Goal: Task Accomplishment & Management: Manage account settings

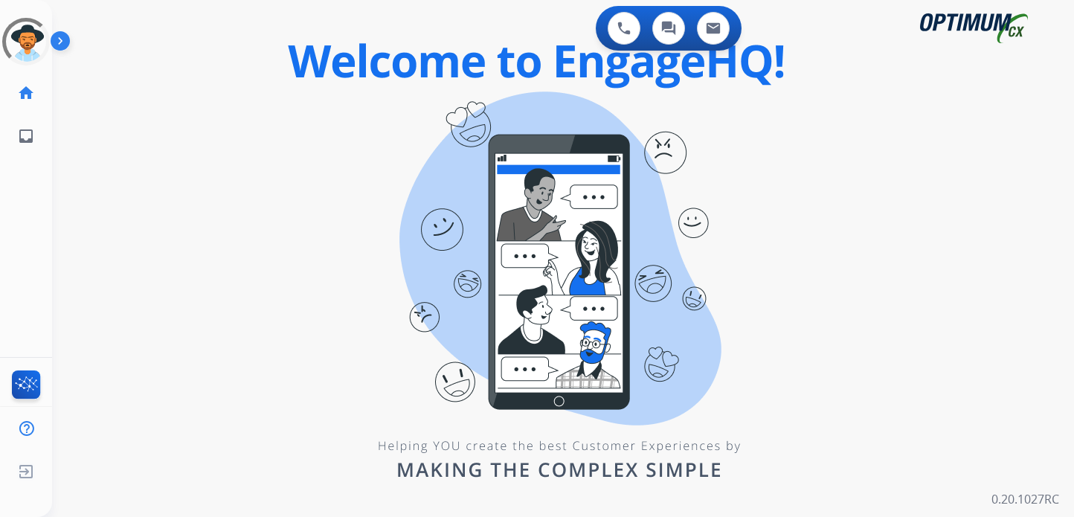
click at [8, 9] on div "Unidentified Untracked Edit Avatar Agent: Unidentified Routing Profile: Unident…" at bounding box center [26, 79] width 52 height 158
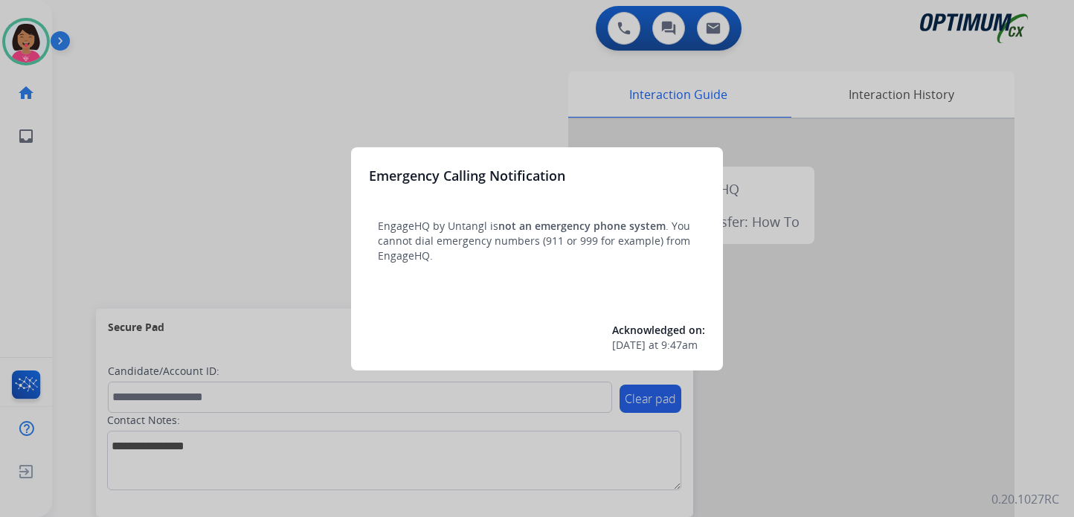
click at [378, 65] on div at bounding box center [537, 258] width 1074 height 517
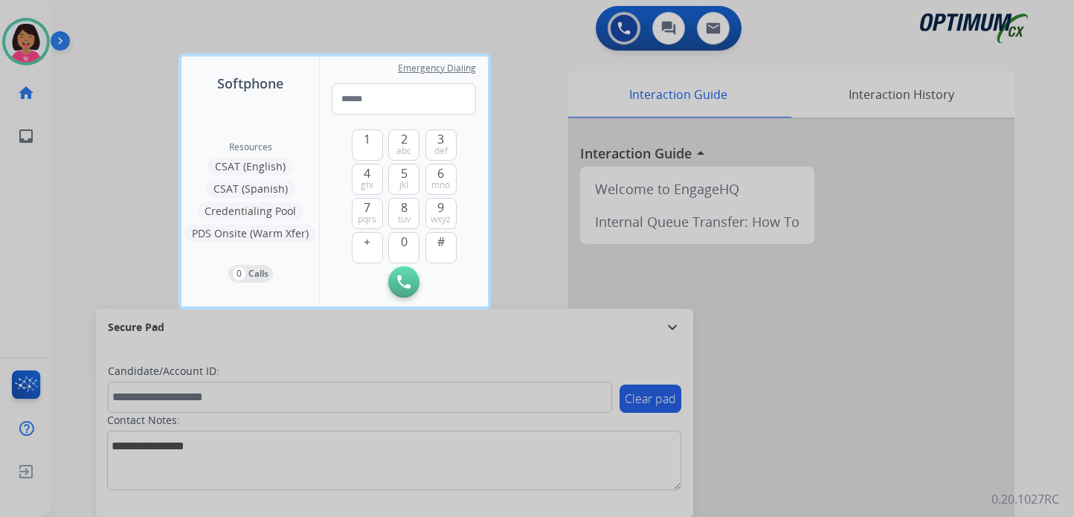
click at [1053, 503] on p "0.20.1027RC" at bounding box center [1025, 499] width 68 height 18
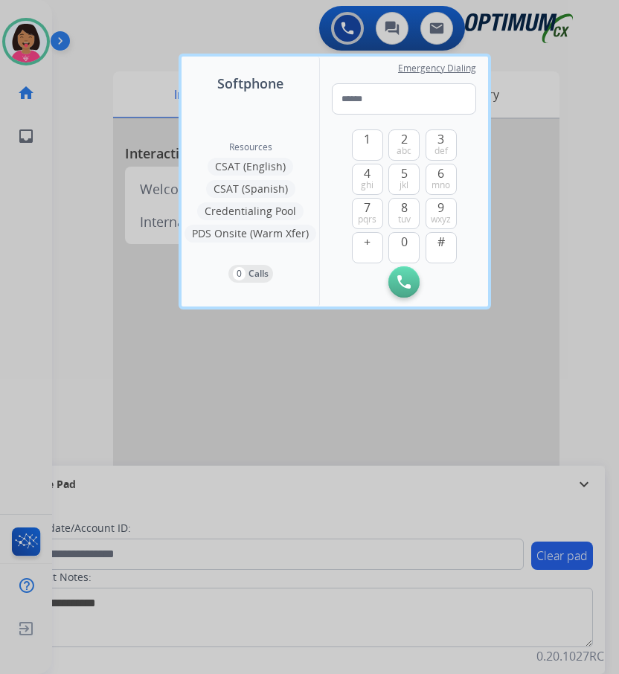
click at [51, 205] on div at bounding box center [309, 337] width 619 height 674
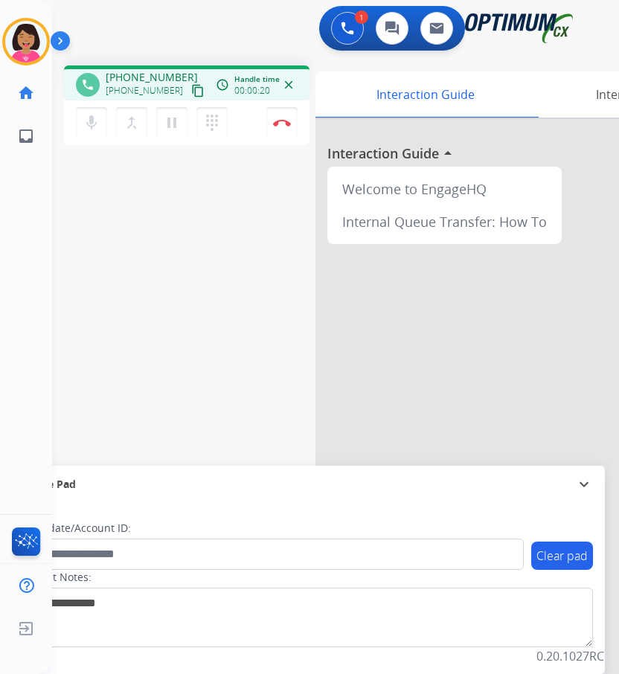
drag, startPoint x: 185, startPoint y: 91, endPoint x: 238, endPoint y: 105, distance: 54.5
click at [191, 93] on mat-icon "content_copy" at bounding box center [197, 90] width 13 height 13
click at [32, 256] on div "Del Busy Edit Avatar Agent: [PERSON_NAME] Profile: OCX Training home Home Home …" at bounding box center [26, 337] width 52 height 674
click at [286, 123] on img at bounding box center [282, 122] width 18 height 7
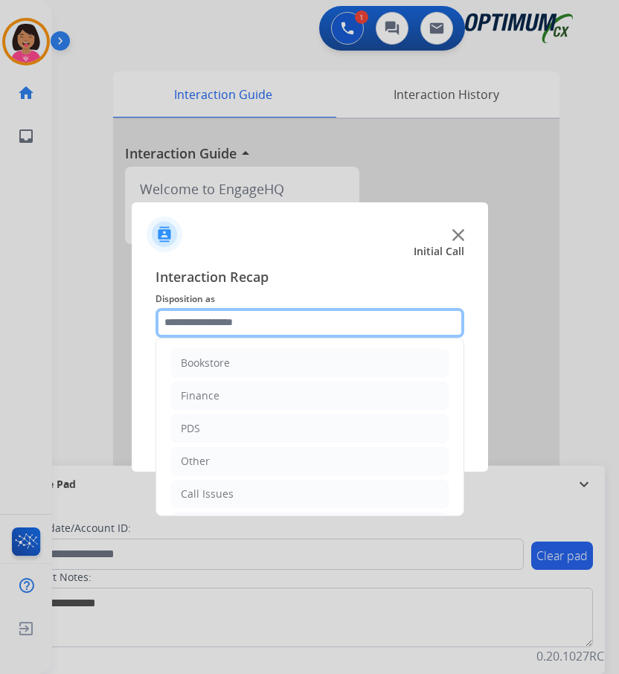
drag, startPoint x: 280, startPoint y: 324, endPoint x: 267, endPoint y: 332, distance: 15.3
click at [280, 324] on input "text" at bounding box center [309, 323] width 309 height 30
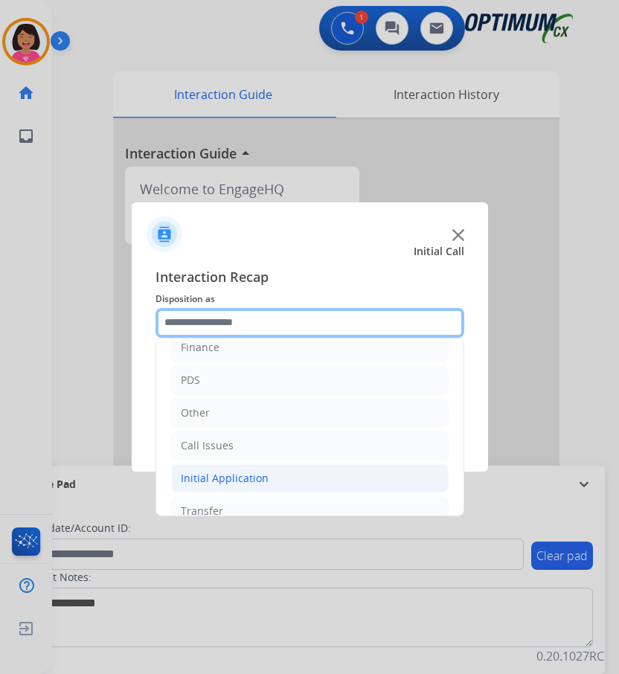
scroll to position [101, 0]
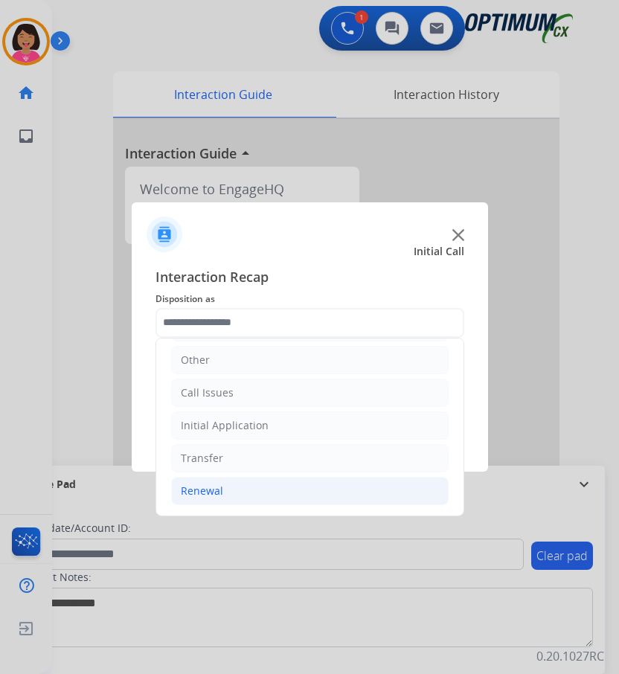
click at [269, 494] on li "Renewal" at bounding box center [309, 491] width 277 height 28
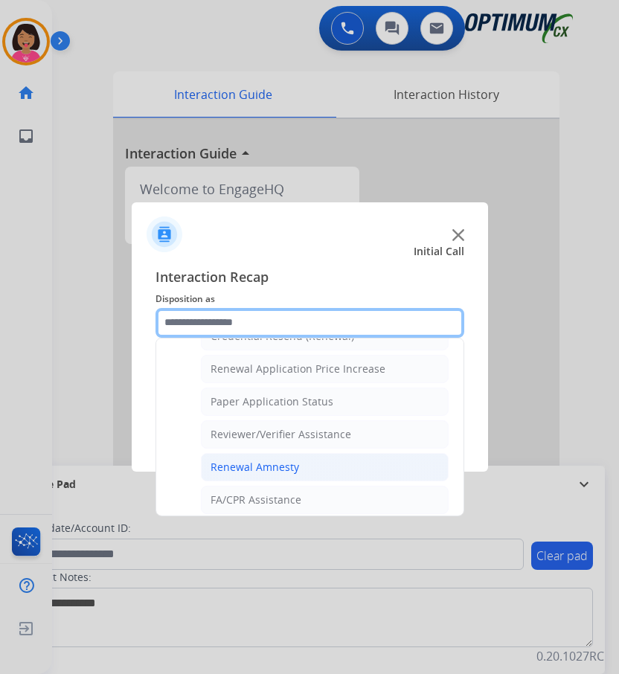
scroll to position [425, 0]
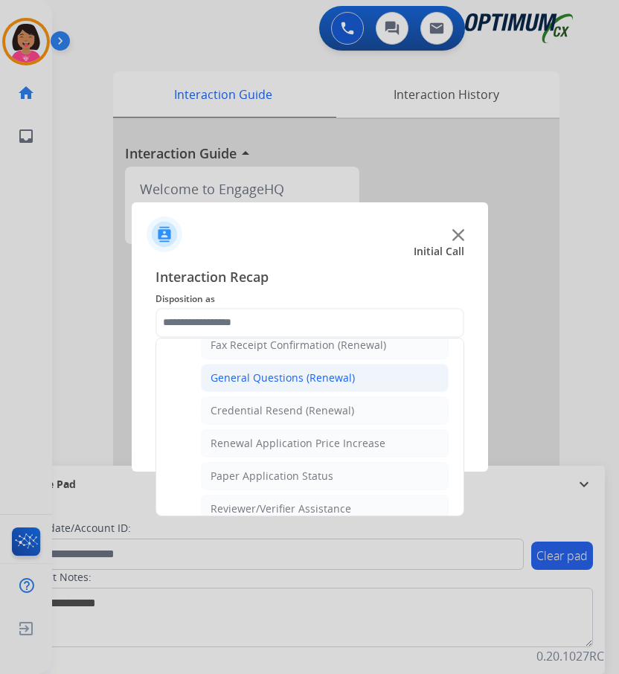
click at [260, 376] on div "General Questions (Renewal)" at bounding box center [282, 377] width 144 height 15
type input "**********"
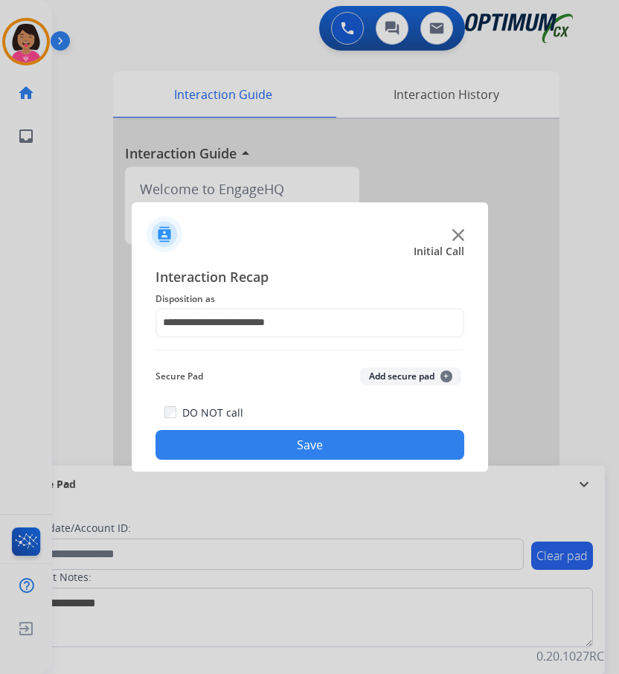
click at [278, 441] on button "Save" at bounding box center [309, 445] width 309 height 30
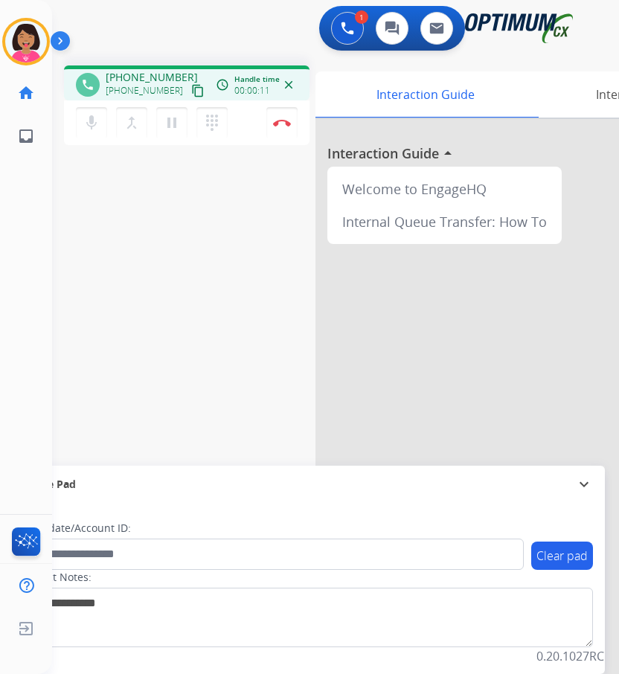
drag, startPoint x: 54, startPoint y: 204, endPoint x: 53, endPoint y: 173, distance: 31.2
click at [51, 204] on div "Outbound call Quit Outbound call Quit Schedule interaction + Add to my list Cus…" at bounding box center [309, 337] width 619 height 674
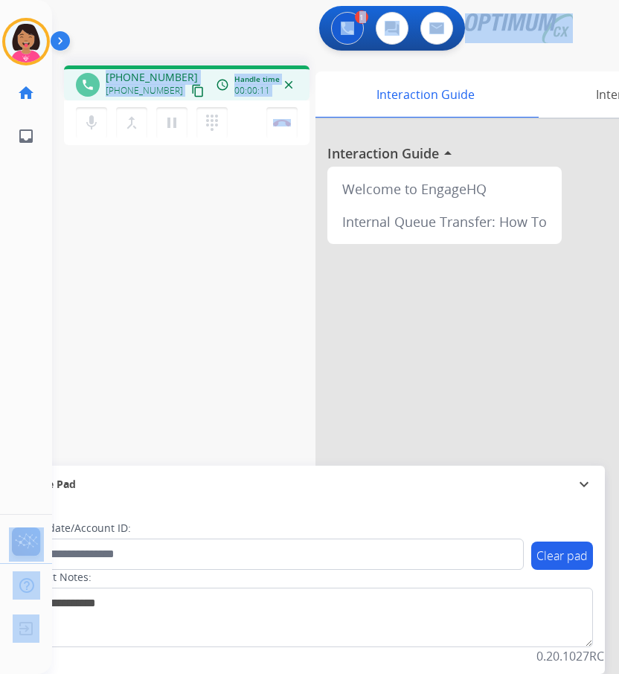
scroll to position [0, 4]
click at [191, 94] on mat-icon "content_copy" at bounding box center [197, 90] width 13 height 13
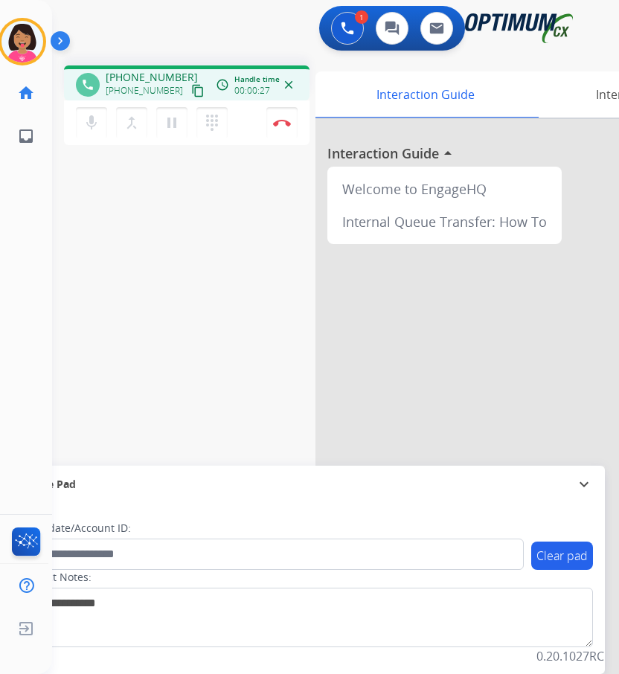
click at [36, 224] on div "Del Busy Edit Avatar Agent: [PERSON_NAME] Profile: OCX Training home Home Home …" at bounding box center [26, 337] width 52 height 674
click at [57, 175] on div "phone +12816629434 +12816629434 content_copy access_time Call metrics Queue 00:…" at bounding box center [317, 364] width 531 height 620
click at [33, 240] on div "Del Busy Edit Avatar Agent: [PERSON_NAME] Profile: OCX Training home Home Home …" at bounding box center [26, 337] width 52 height 674
click at [50, 216] on div "Del Busy Edit Avatar Agent: [PERSON_NAME] Profile: OCX Training home Home Home …" at bounding box center [26, 337] width 52 height 674
click at [31, 301] on div "Del Busy Edit Avatar Agent: [PERSON_NAME] Profile: OCX Training home Home Home …" at bounding box center [26, 337] width 52 height 674
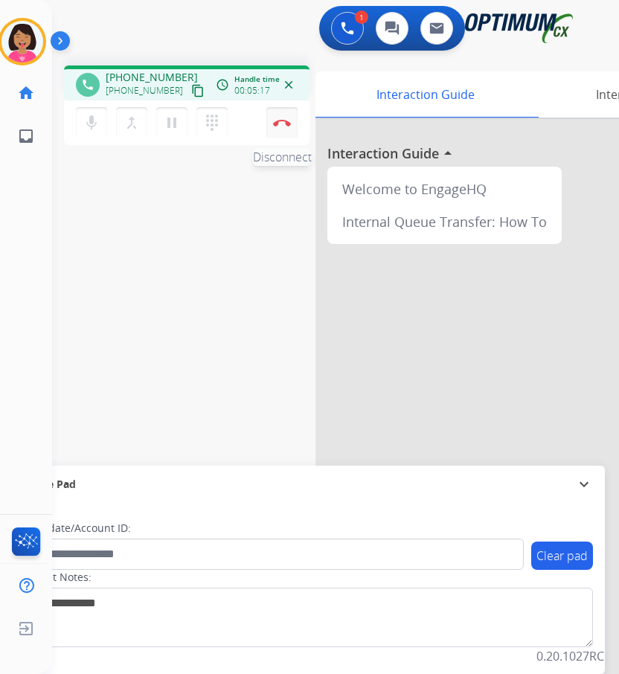
click at [288, 123] on img at bounding box center [282, 122] width 18 height 7
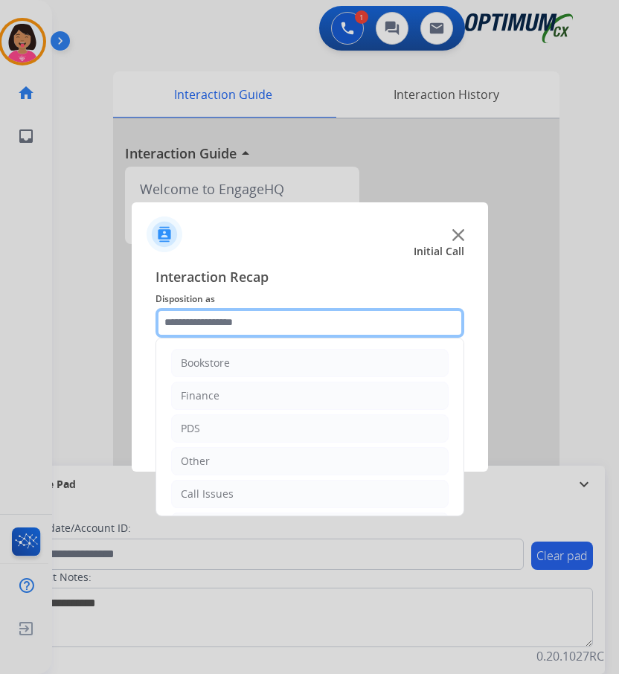
click at [307, 324] on input "text" at bounding box center [309, 323] width 309 height 30
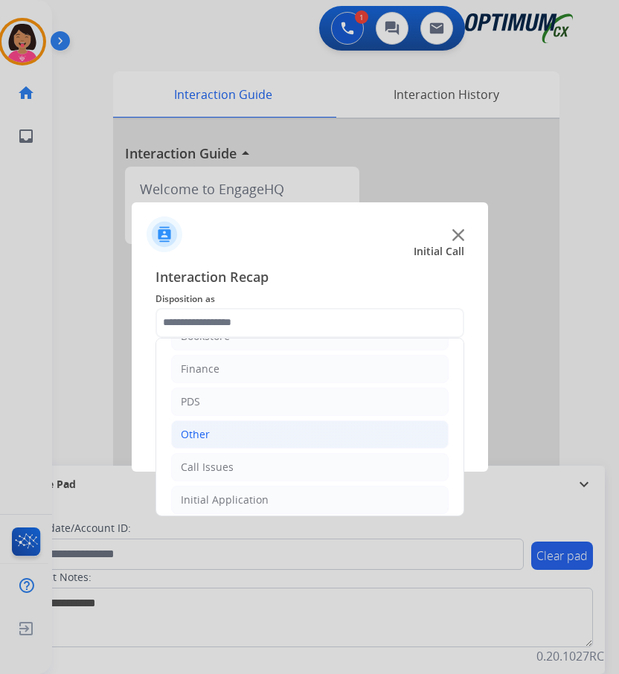
click at [245, 436] on li "Other" at bounding box center [309, 434] width 277 height 28
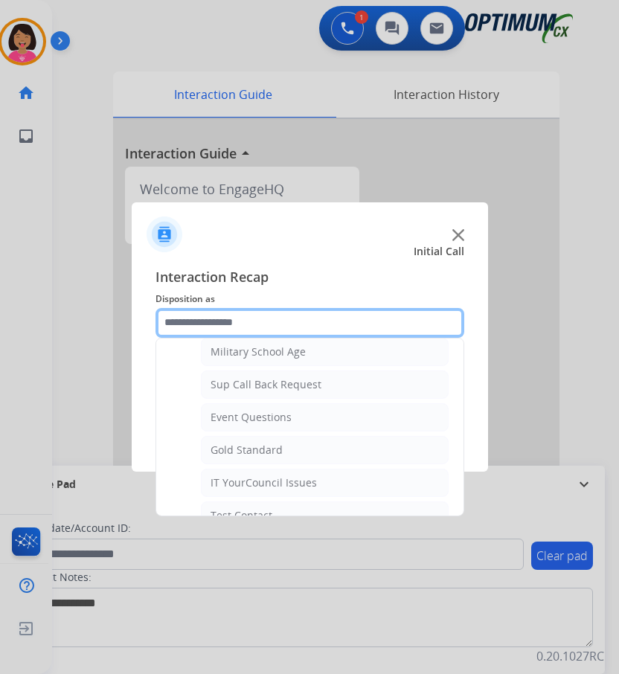
scroll to position [175, 0]
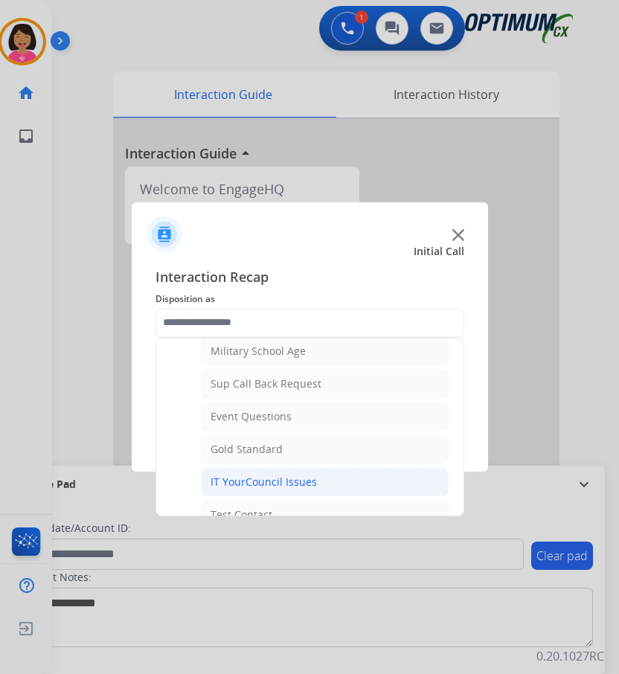
click at [242, 480] on div "IT YourCouncil Issues" at bounding box center [263, 481] width 106 height 15
type input "**********"
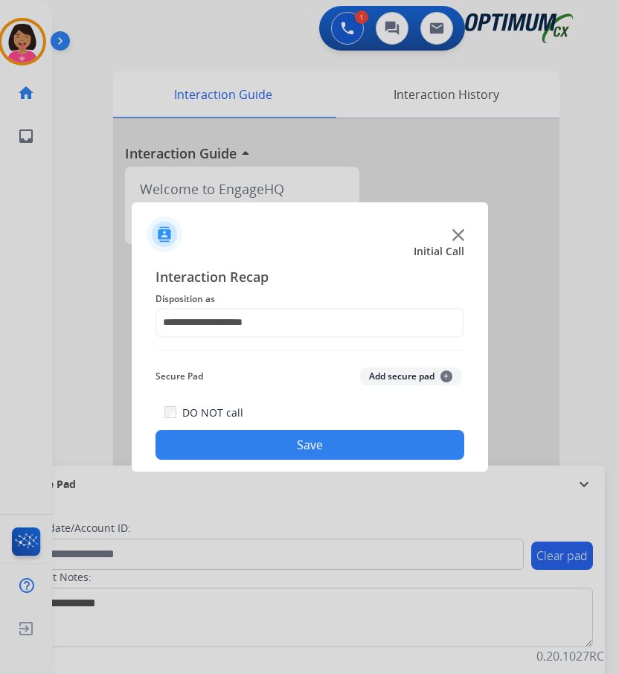
drag, startPoint x: 249, startPoint y: 448, endPoint x: 409, endPoint y: 478, distance: 162.6
click at [250, 448] on button "Save" at bounding box center [309, 445] width 309 height 30
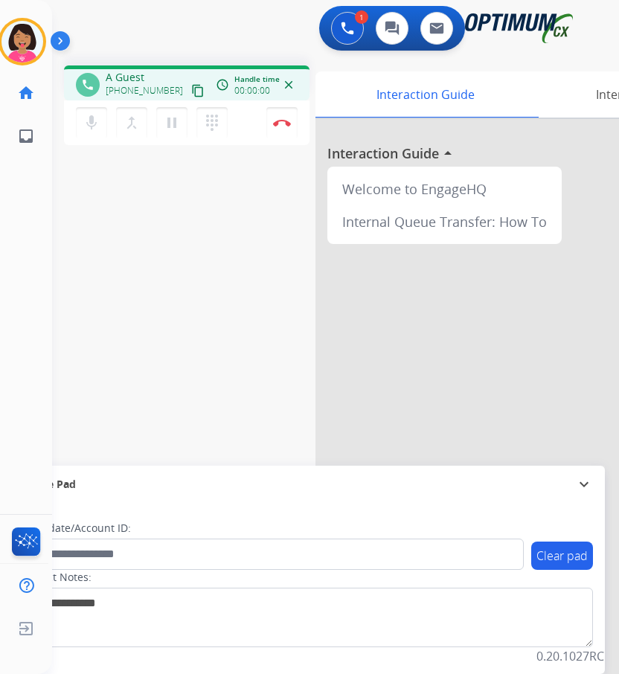
click at [56, 225] on div "phone A Guest +17188109696 content_copy access_time Call metrics Queue 00:04 Ho…" at bounding box center [317, 364] width 531 height 620
click at [191, 93] on mat-icon "content_copy" at bounding box center [197, 90] width 13 height 13
click at [29, 235] on div "Del Busy Edit Avatar Agent: Del Routing Profile: OCX Training home Home Home in…" at bounding box center [26, 337] width 52 height 674
click at [191, 93] on mat-icon "content_copy" at bounding box center [197, 90] width 13 height 13
click at [63, 217] on div "phone +17188109696 +17188109696 content_copy access_time Call metrics Queue 00:…" at bounding box center [317, 364] width 531 height 620
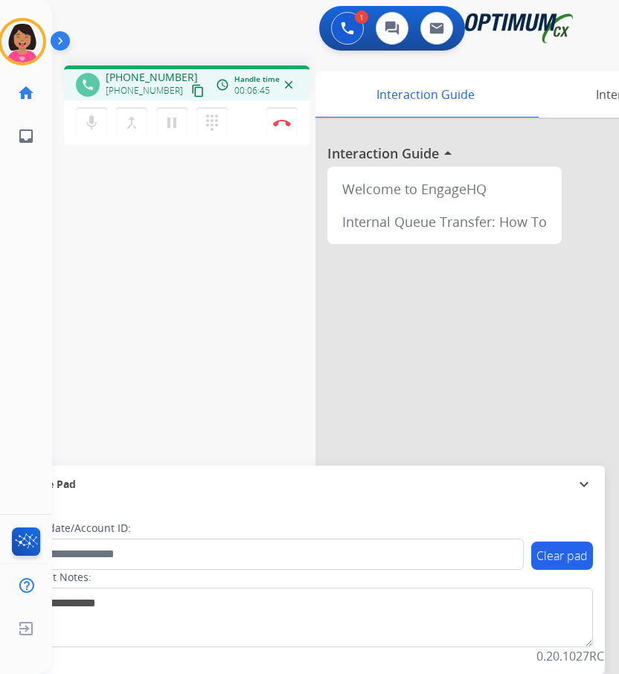
click at [30, 204] on div "Del Busy Edit Avatar Agent: Del Routing Profile: OCX Training home Home Home in…" at bounding box center [26, 337] width 52 height 674
click at [283, 122] on img at bounding box center [282, 122] width 18 height 7
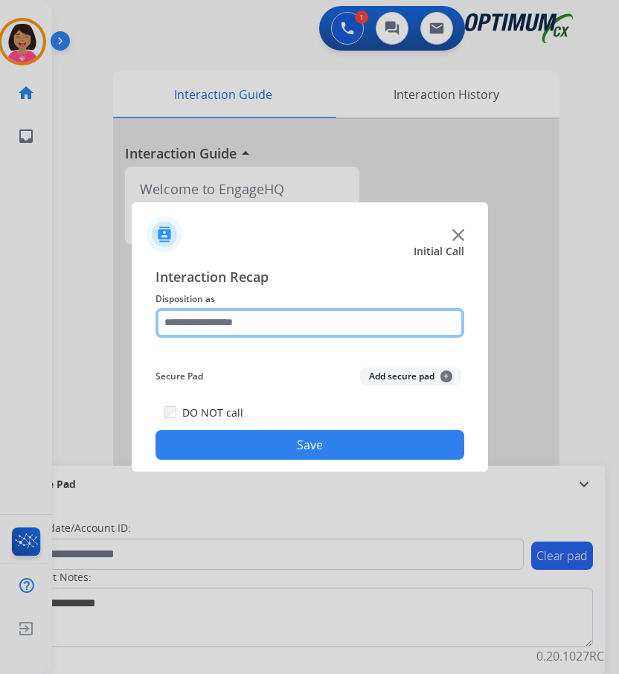
click at [295, 329] on input "text" at bounding box center [309, 323] width 309 height 30
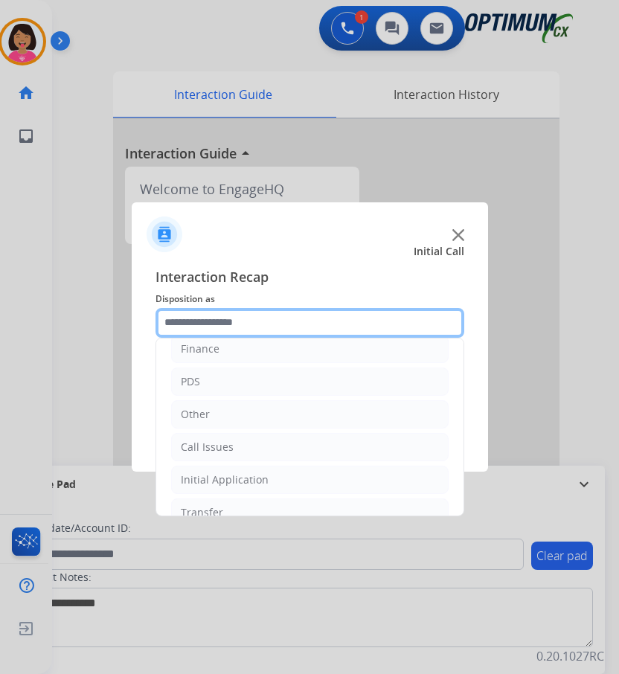
scroll to position [101, 0]
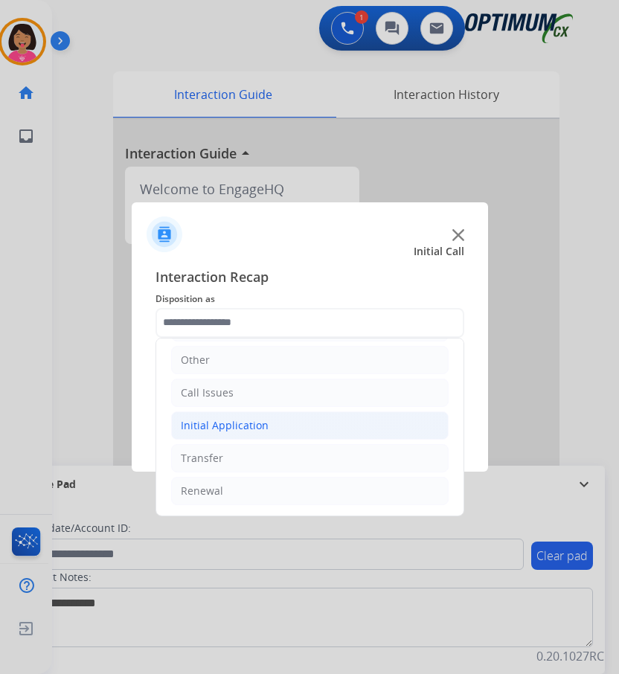
click at [255, 427] on div "Initial Application" at bounding box center [225, 425] width 88 height 15
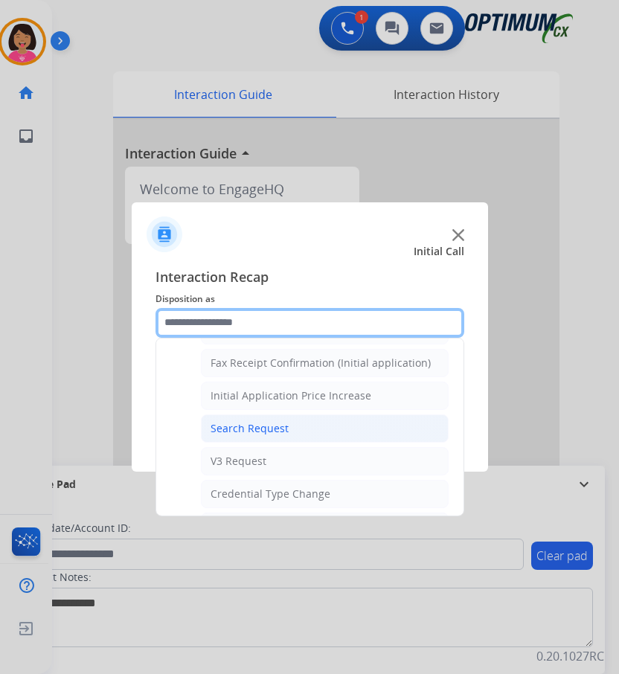
scroll to position [770, 0]
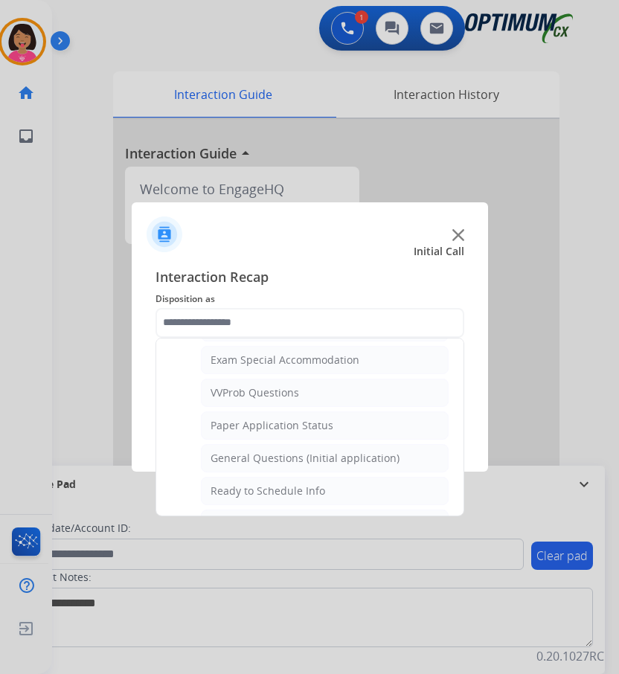
click at [236, 472] on ul "Credential Resend (Initial application) Appeals Stuck in Staff Review Paper Exa…" at bounding box center [309, 173] width 277 height 796
click at [246, 453] on div "General Questions (Initial application)" at bounding box center [304, 458] width 189 height 15
type input "**********"
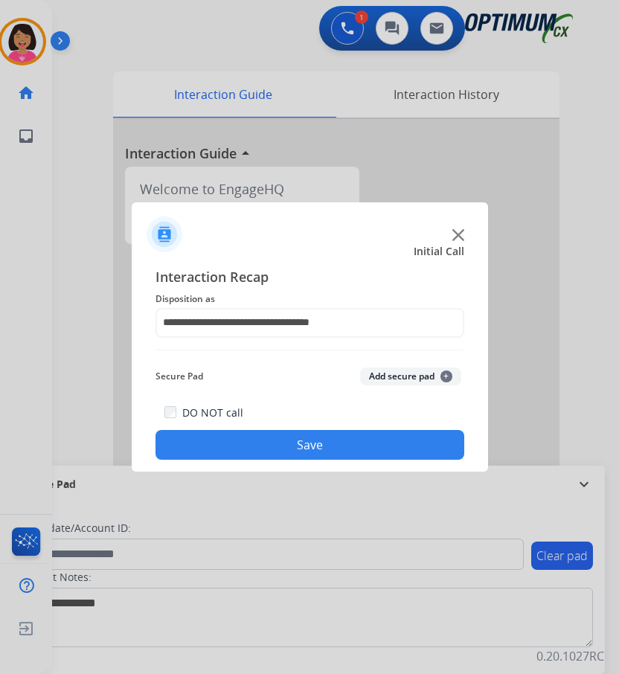
click at [252, 436] on button "Save" at bounding box center [309, 445] width 309 height 30
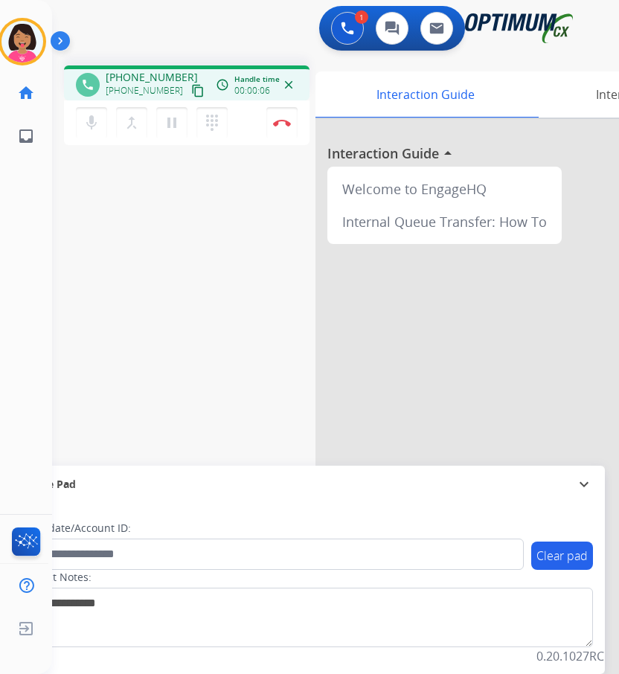
click at [32, 219] on div "Del Busy Edit Avatar Agent: Del Routing Profile: OCX Training home Home Home in…" at bounding box center [26, 337] width 52 height 674
drag, startPoint x: 170, startPoint y: 83, endPoint x: 175, endPoint y: 98, distance: 15.8
click at [170, 83] on div "+15136783117 content_copy" at bounding box center [156, 91] width 101 height 18
click at [189, 96] on button "content_copy" at bounding box center [198, 91] width 18 height 18
click at [25, 201] on div "Del Busy Edit Avatar Agent: Del Routing Profile: OCX Training home Home Home in…" at bounding box center [26, 337] width 52 height 674
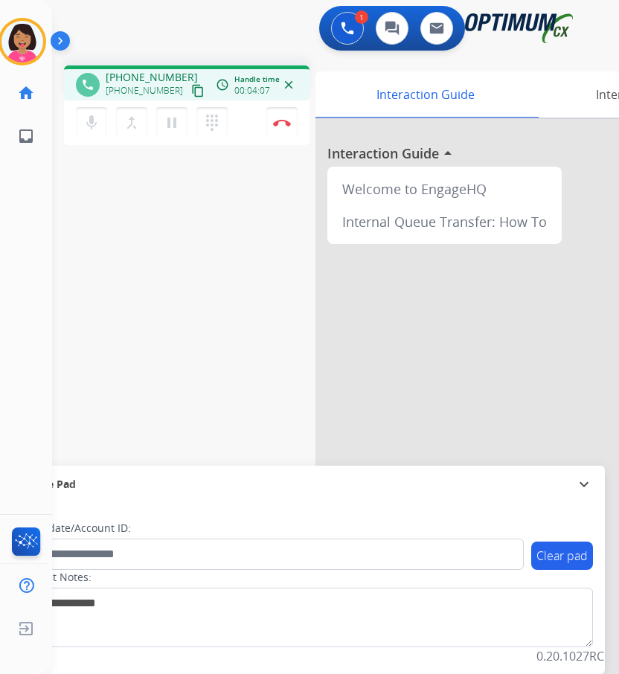
click at [33, 240] on div "Del Busy Edit Avatar Agent: Del Routing Profile: OCX Training home Home Home in…" at bounding box center [26, 337] width 52 height 674
click at [286, 124] on img at bounding box center [282, 122] width 18 height 7
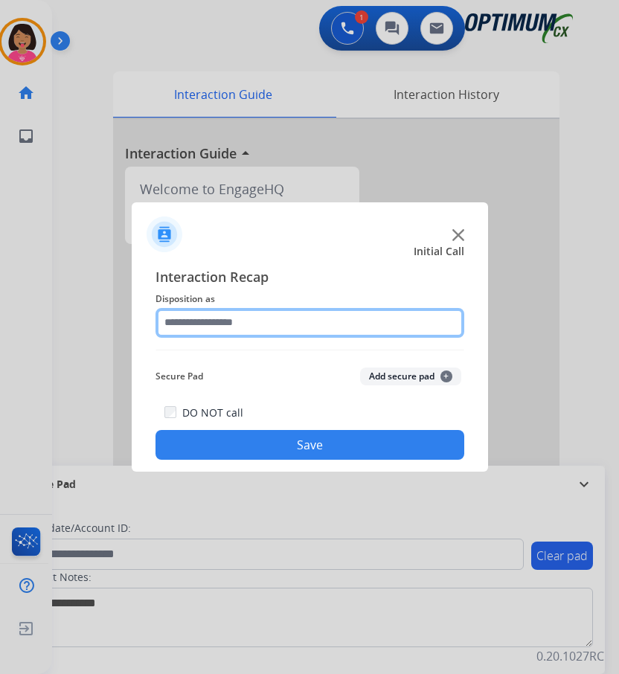
click at [310, 322] on input "text" at bounding box center [309, 323] width 309 height 30
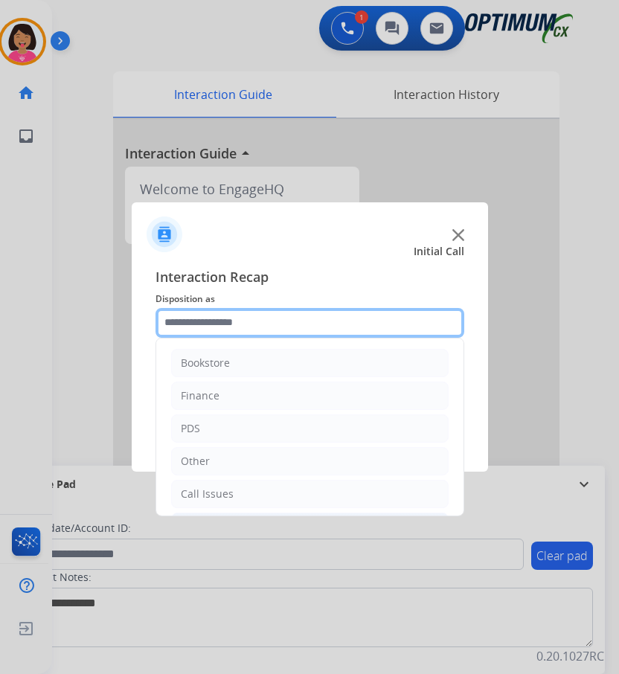
scroll to position [101, 0]
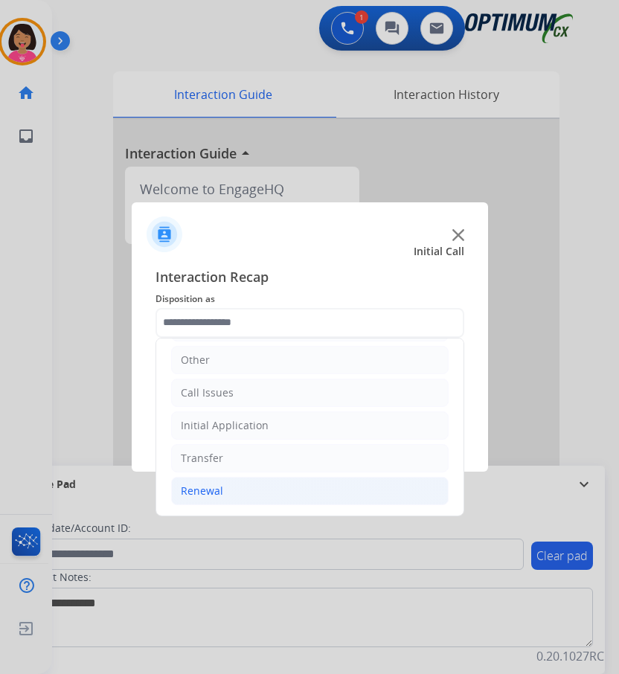
click at [288, 489] on li "Renewal" at bounding box center [309, 491] width 277 height 28
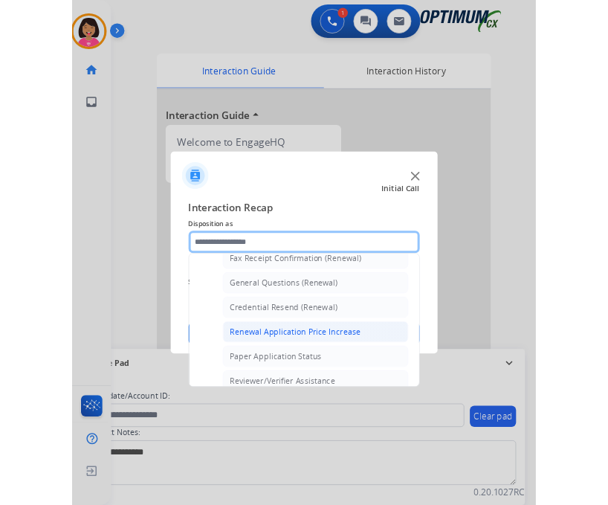
scroll to position [425, 0]
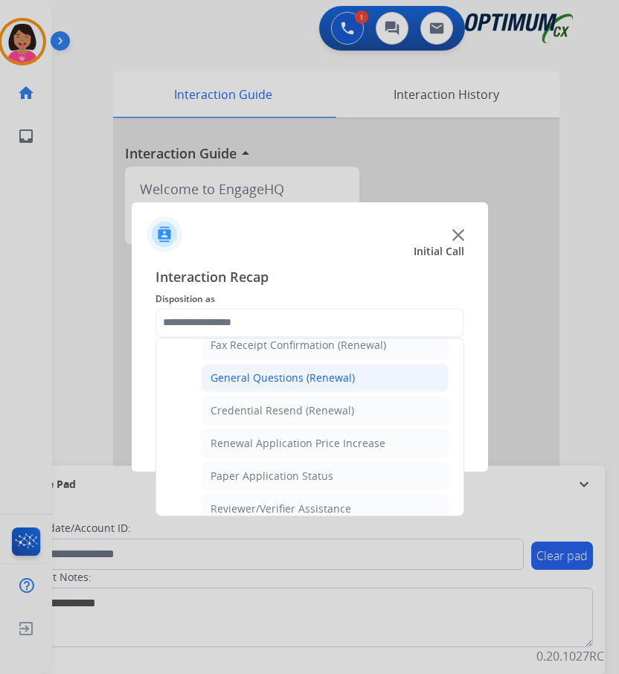
click at [289, 378] on div "General Questions (Renewal)" at bounding box center [282, 377] width 144 height 15
type input "**********"
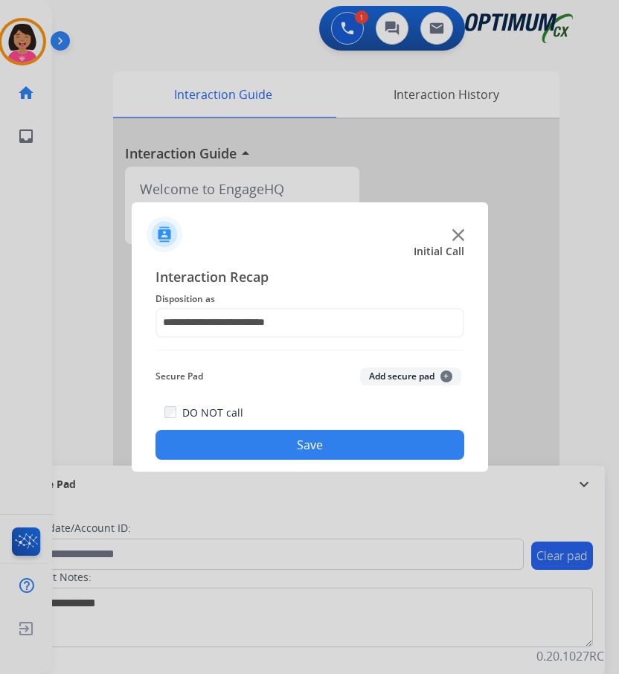
click at [305, 452] on button "Save" at bounding box center [309, 445] width 309 height 30
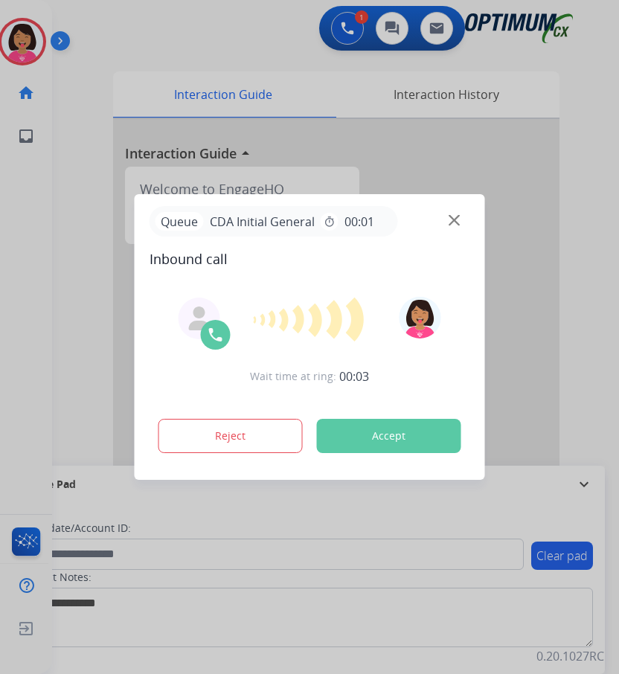
drag, startPoint x: 10, startPoint y: 239, endPoint x: 243, endPoint y: 216, distance: 234.0
click at [16, 239] on div at bounding box center [309, 337] width 619 height 674
click at [450, 218] on img at bounding box center [453, 220] width 11 height 11
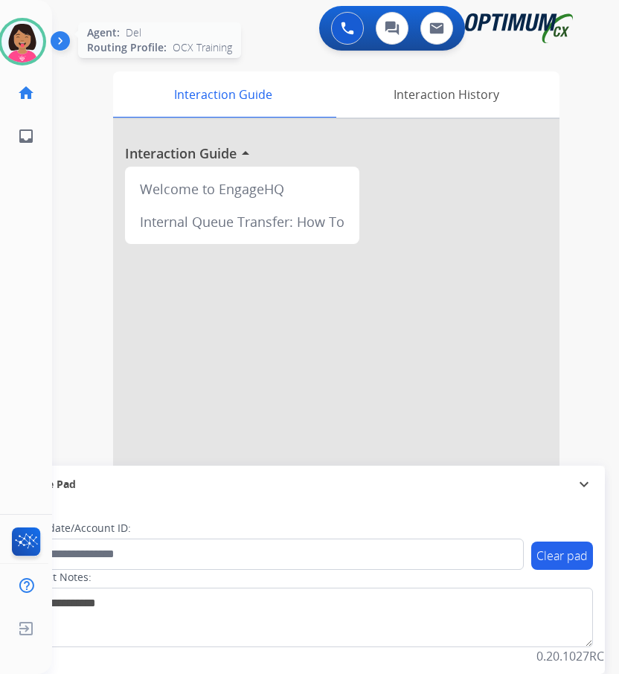
click at [25, 53] on img at bounding box center [22, 42] width 42 height 42
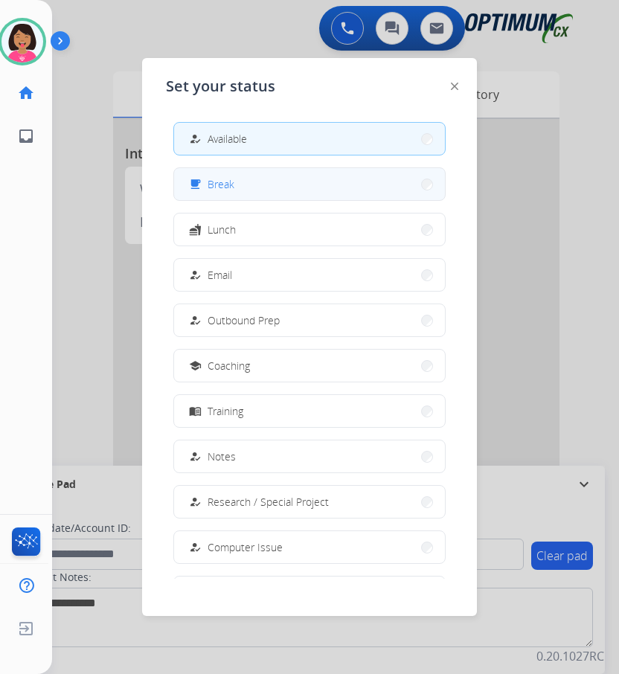
click at [277, 194] on button "free_breakfast Break" at bounding box center [309, 184] width 271 height 32
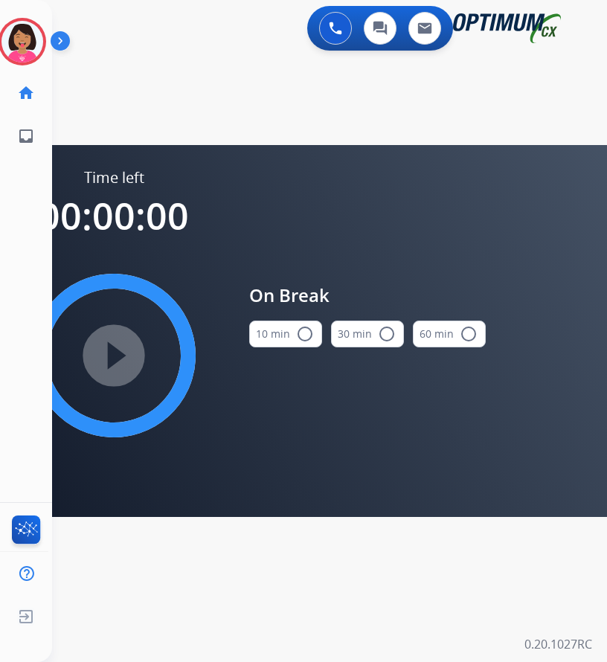
drag, startPoint x: 297, startPoint y: 333, endPoint x: 289, endPoint y: 337, distance: 8.3
click at [296, 335] on mat-icon "radio_button_unchecked" at bounding box center [305, 334] width 18 height 18
click at [112, 353] on mat-icon "play_circle_filled" at bounding box center [114, 356] width 18 height 18
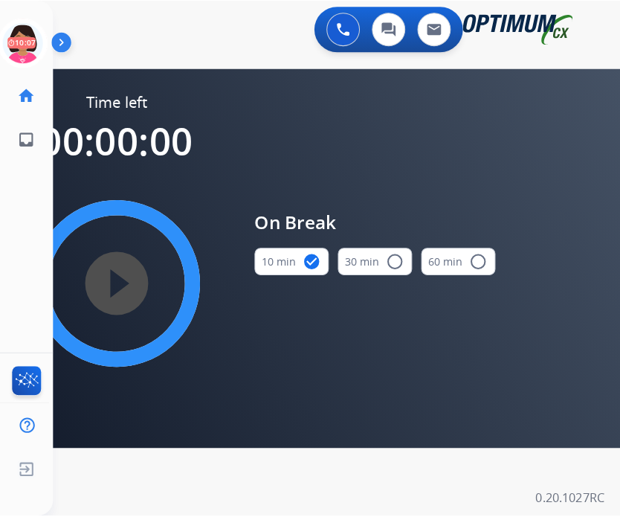
scroll to position [0, 3]
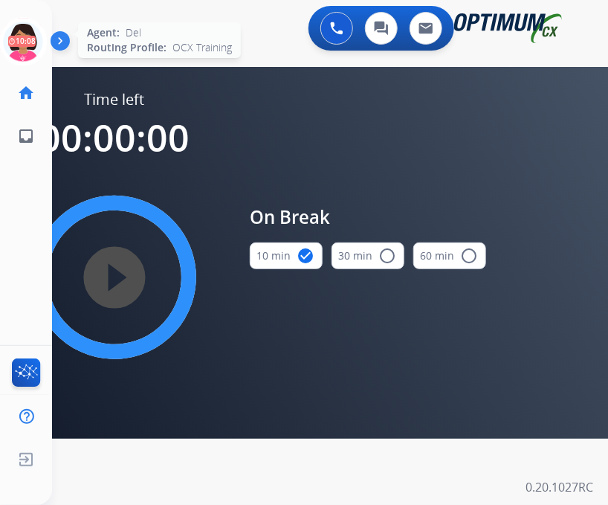
click at [27, 42] on icon at bounding box center [23, 42] width 48 height 48
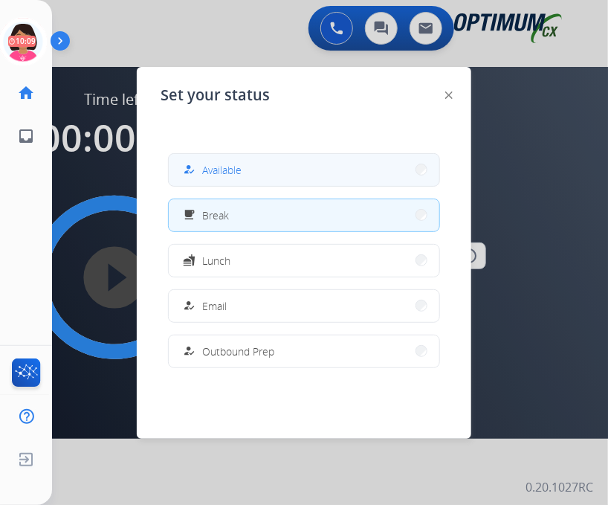
click at [236, 169] on span "Available" at bounding box center [221, 170] width 39 height 16
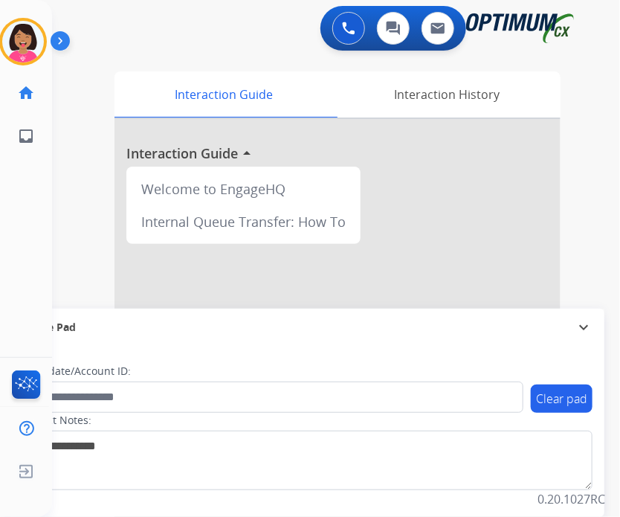
click at [59, 261] on div "swap_horiz Break voice bridge close_fullscreen Connect 3-Way Call merge_type Se…" at bounding box center [318, 364] width 532 height 620
click at [28, 227] on div "Del Available Edit Avatar Agent: Del Routing Profile: OCX Training home Home Ho…" at bounding box center [26, 258] width 52 height 517
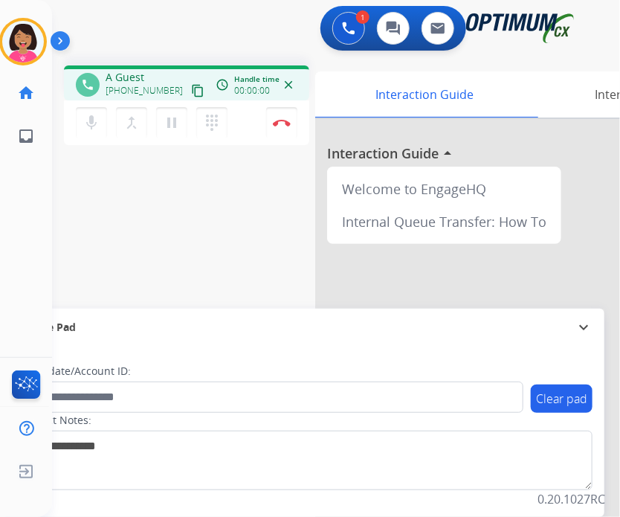
click at [465, 130] on div at bounding box center [538, 396] width 446 height 555
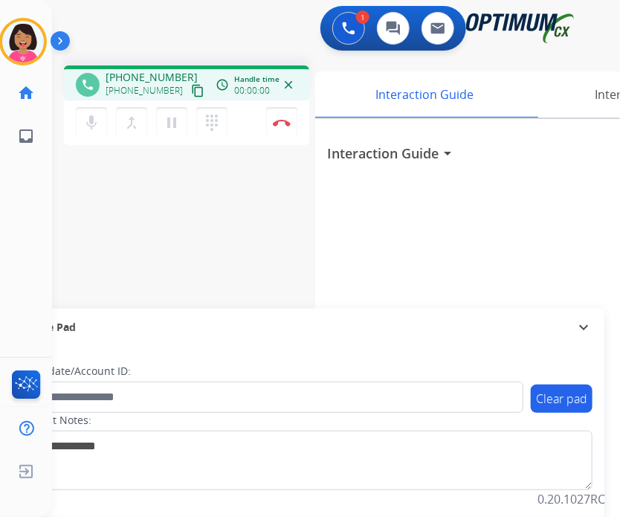
click at [191, 94] on mat-icon "content_copy" at bounding box center [197, 90] width 13 height 13
click at [80, 131] on button "mic Mute" at bounding box center [91, 122] width 31 height 31
click at [88, 124] on mat-icon "mic_off" at bounding box center [92, 123] width 18 height 18
click at [87, 125] on mat-icon "mic" at bounding box center [92, 123] width 18 height 18
click at [98, 135] on button "mic_off Mute" at bounding box center [91, 122] width 31 height 31
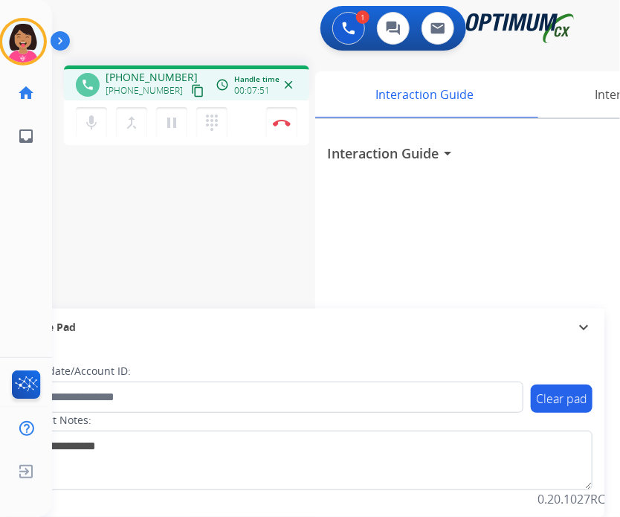
click at [99, 181] on div "phone +13132361173 +13132361173 content_copy access_time Call metrics Queue 00:…" at bounding box center [318, 364] width 532 height 620
click at [286, 121] on img at bounding box center [282, 122] width 18 height 7
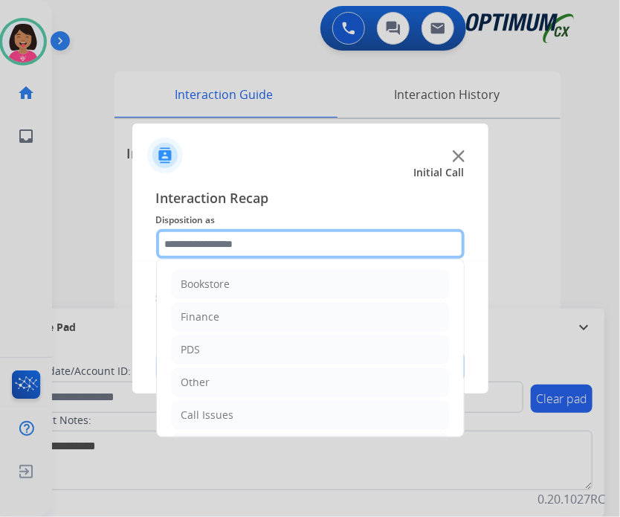
click at [231, 248] on input "text" at bounding box center [310, 244] width 309 height 30
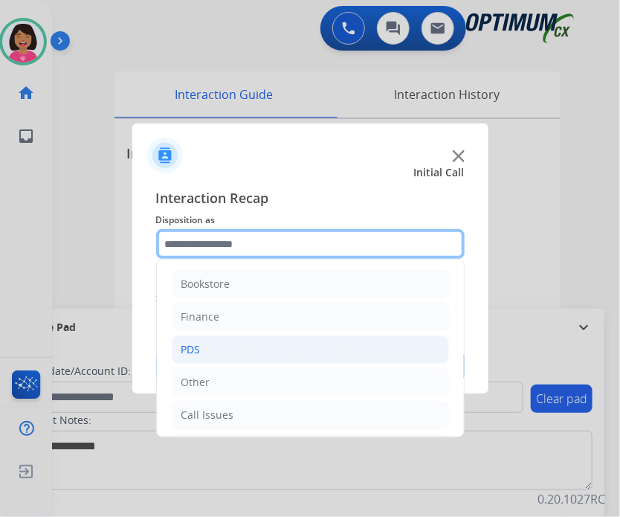
scroll to position [98, 0]
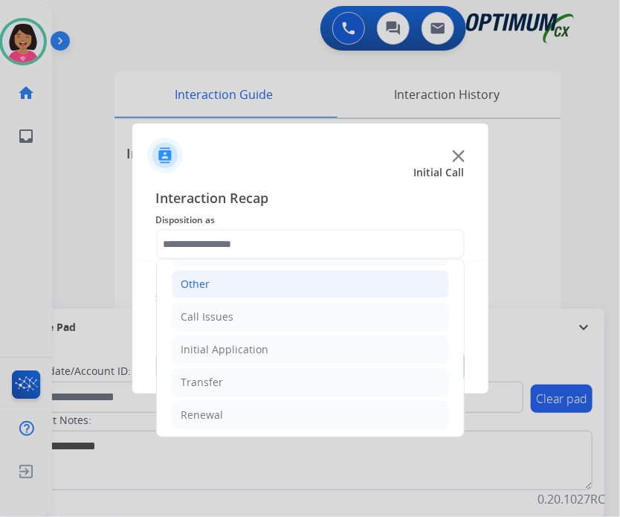
click at [248, 286] on li "Other" at bounding box center [310, 284] width 277 height 28
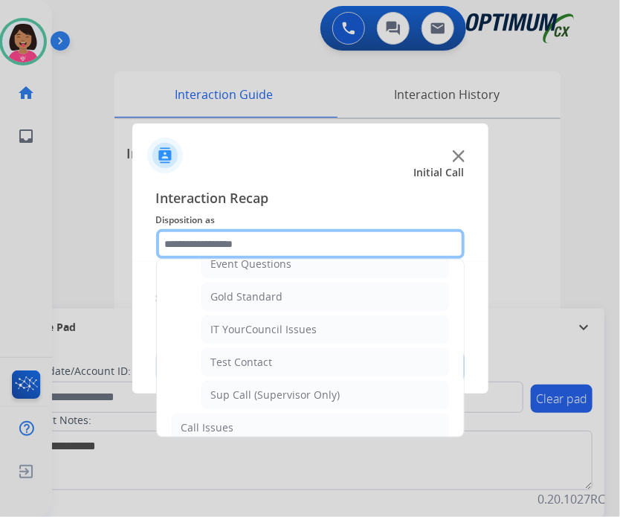
scroll to position [247, 0]
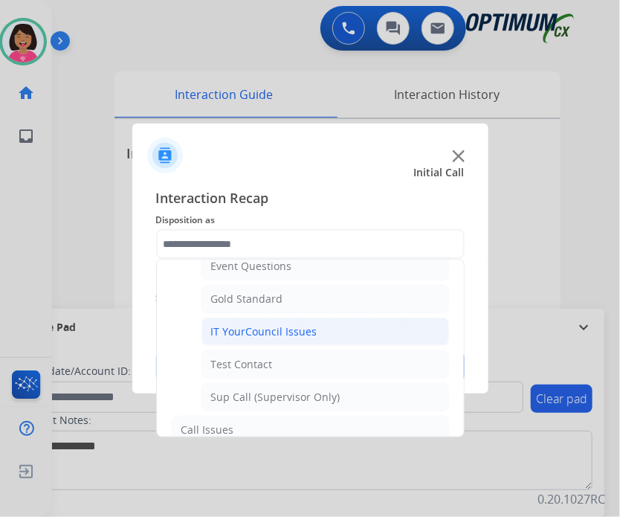
click at [316, 331] on li "IT YourCouncil Issues" at bounding box center [326, 332] width 248 height 28
type input "**********"
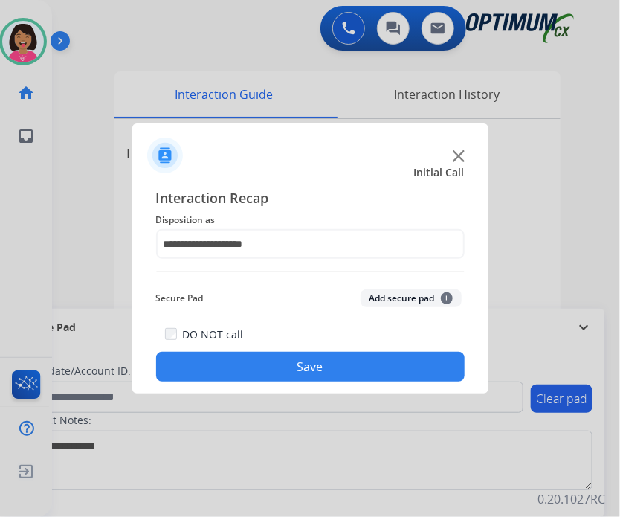
click at [330, 358] on button "Save" at bounding box center [310, 367] width 309 height 30
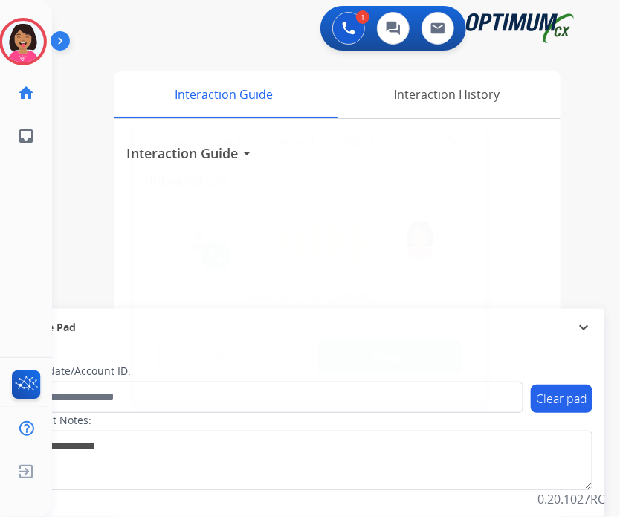
click at [68, 205] on div at bounding box center [310, 258] width 620 height 517
click at [449, 139] on img at bounding box center [454, 141] width 11 height 11
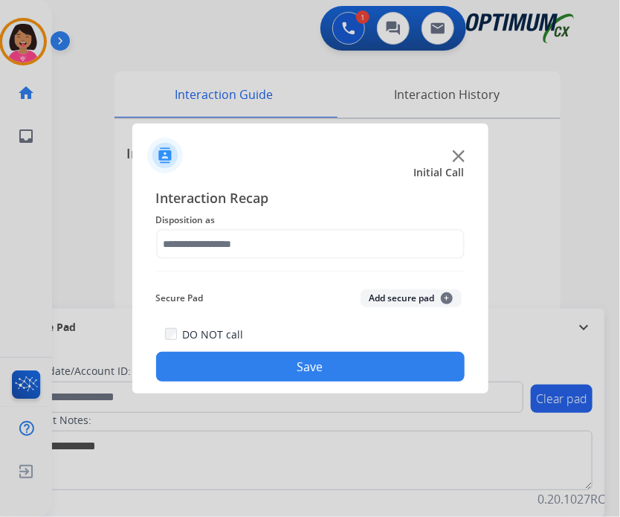
click at [460, 160] on img at bounding box center [459, 156] width 12 height 12
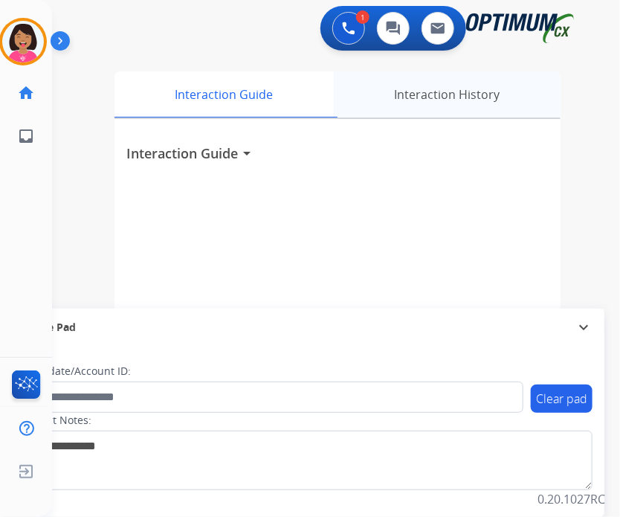
click at [425, 102] on div "Interaction History" at bounding box center [447, 94] width 227 height 46
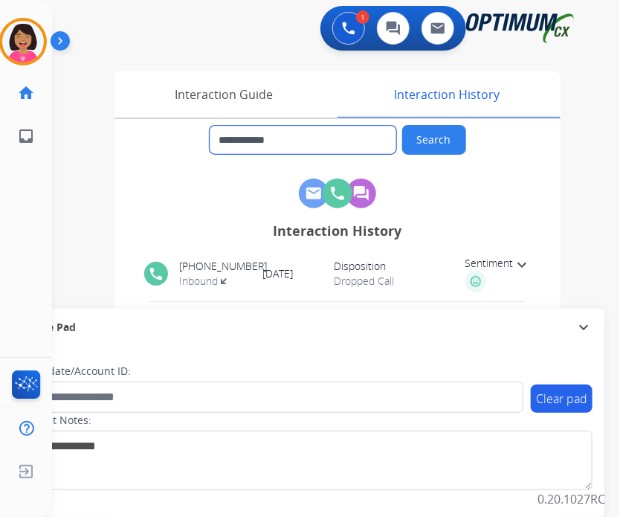
drag, startPoint x: 308, startPoint y: 143, endPoint x: 236, endPoint y: 138, distance: 72.3
click at [236, 138] on input "**********" at bounding box center [303, 140] width 187 height 28
drag, startPoint x: 231, startPoint y: 140, endPoint x: 308, endPoint y: 154, distance: 78.6
click at [308, 154] on div "**********" at bounding box center [338, 222] width 446 height 207
click at [343, 23] on img at bounding box center [348, 28] width 13 height 13
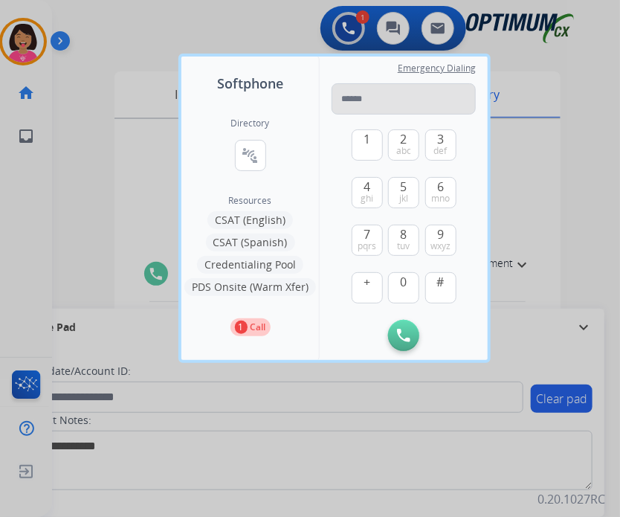
click at [351, 97] on input "tel" at bounding box center [404, 98] width 144 height 31
type input "**********"
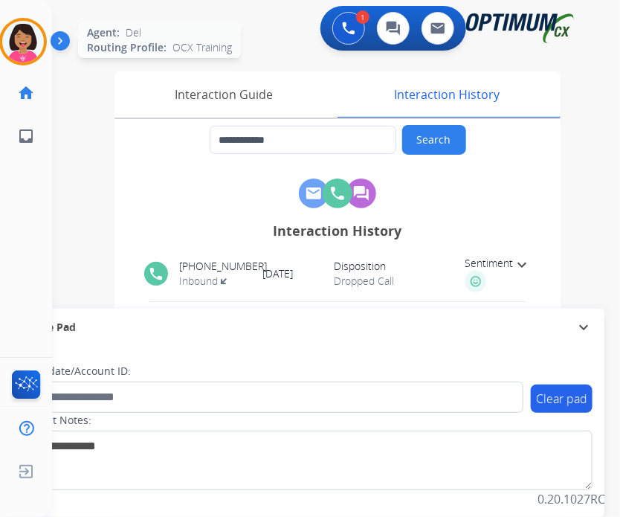
click at [9, 54] on img at bounding box center [23, 42] width 42 height 42
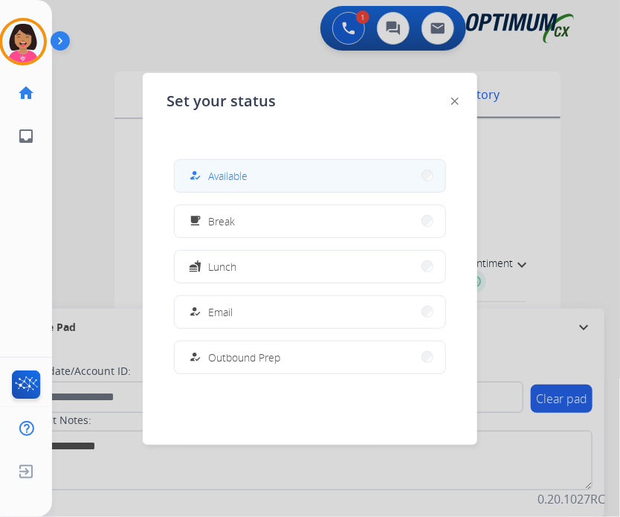
click at [227, 159] on div "how_to_reg Available" at bounding box center [310, 175] width 272 height 33
click at [344, 171] on button "how_to_reg Available" at bounding box center [310, 176] width 271 height 32
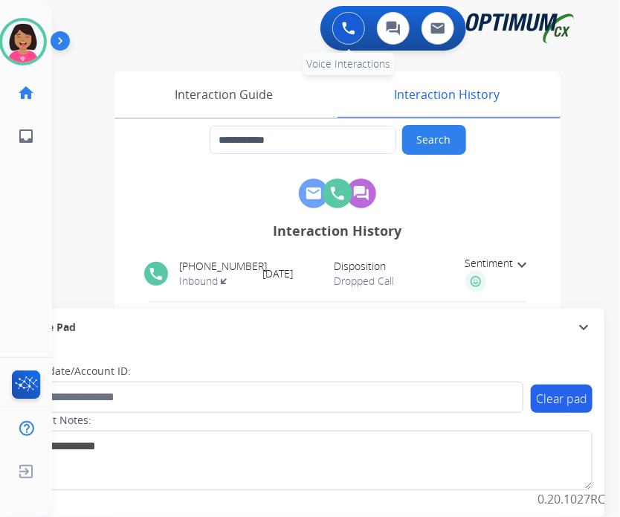
click at [349, 20] on button at bounding box center [348, 28] width 33 height 33
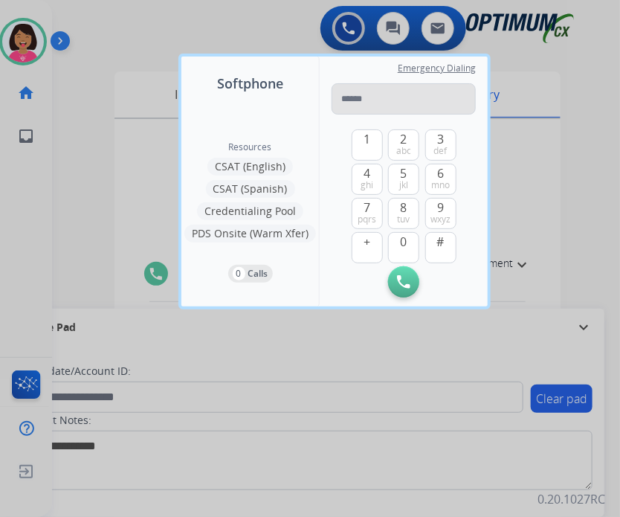
type input "**********"
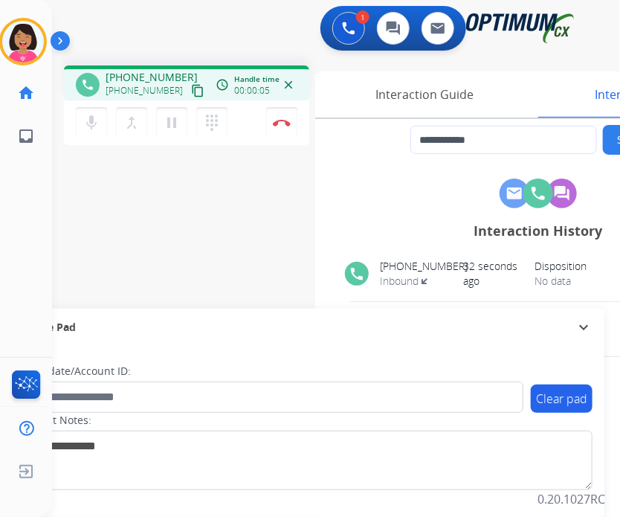
click at [384, 196] on div at bounding box center [538, 193] width 399 height 30
click at [191, 90] on mat-icon "content_copy" at bounding box center [197, 90] width 13 height 13
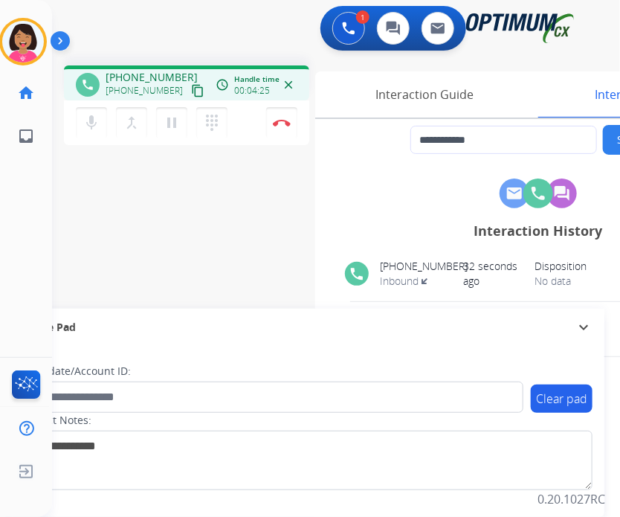
click at [45, 261] on div "Del Busy Edit Avatar Agent: Del Routing Profile: OCX Training home Home Home in…" at bounding box center [26, 258] width 52 height 517
click at [286, 122] on img at bounding box center [282, 122] width 18 height 7
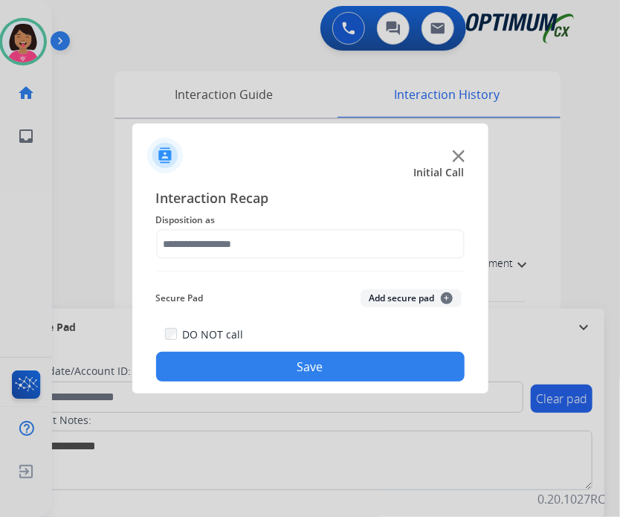
click at [286, 122] on div at bounding box center [310, 258] width 620 height 517
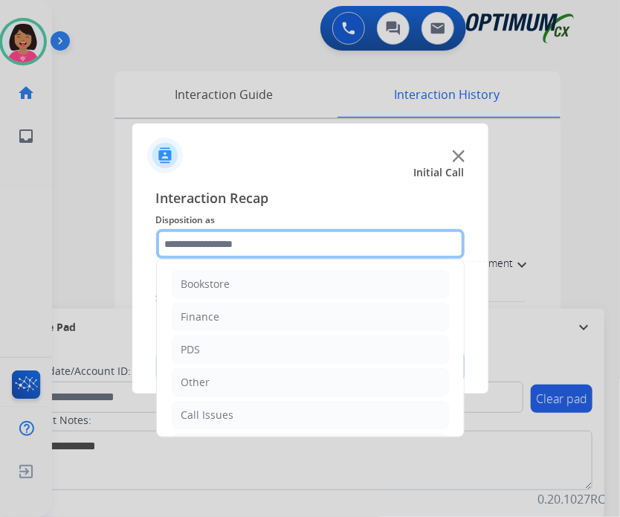
click at [253, 229] on input "text" at bounding box center [310, 244] width 309 height 30
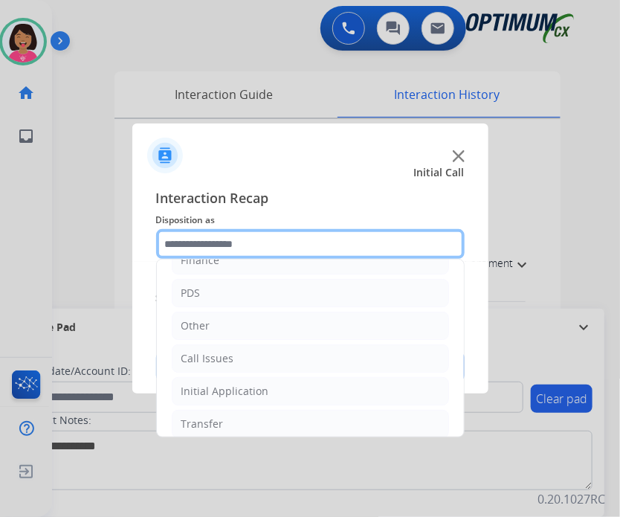
scroll to position [59, 0]
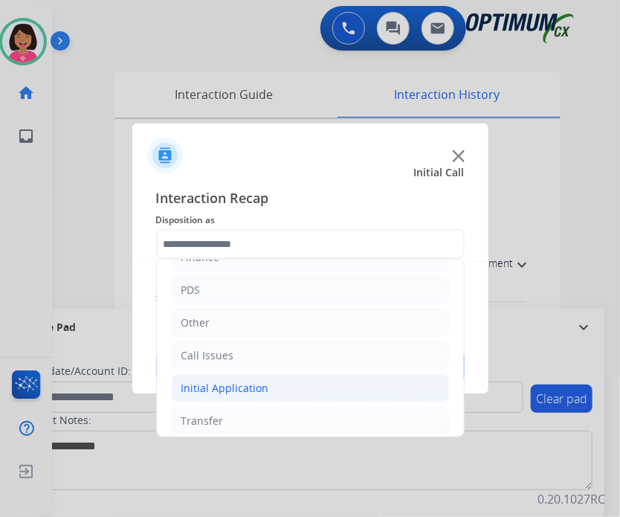
click at [217, 377] on li "Initial Application" at bounding box center [310, 388] width 277 height 28
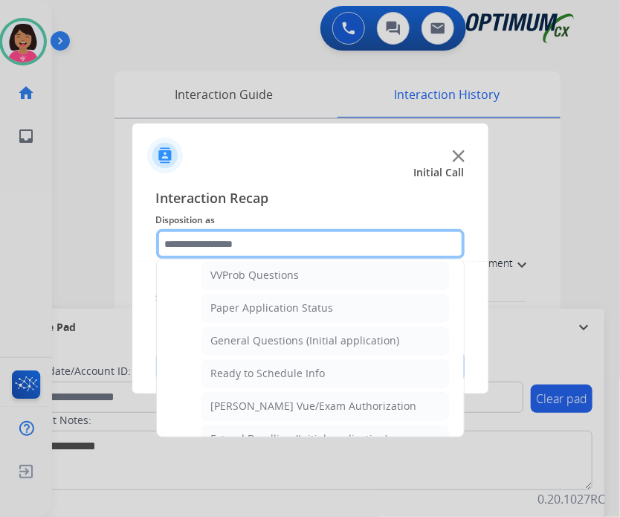
scroll to position [809, 0]
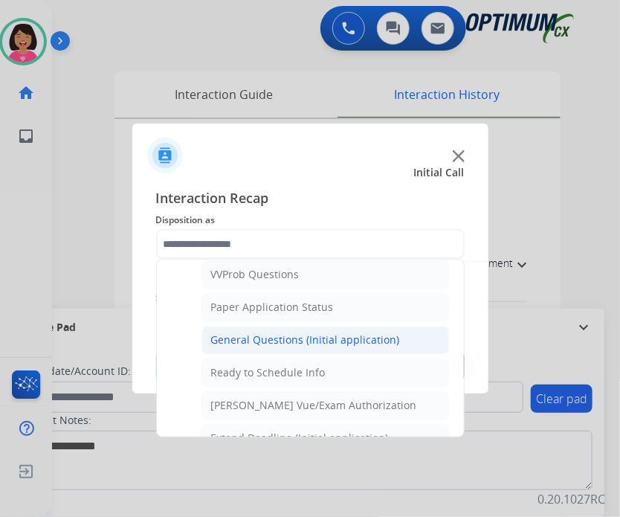
click at [274, 333] on div "General Questions (Initial application)" at bounding box center [305, 340] width 189 height 15
type input "**********"
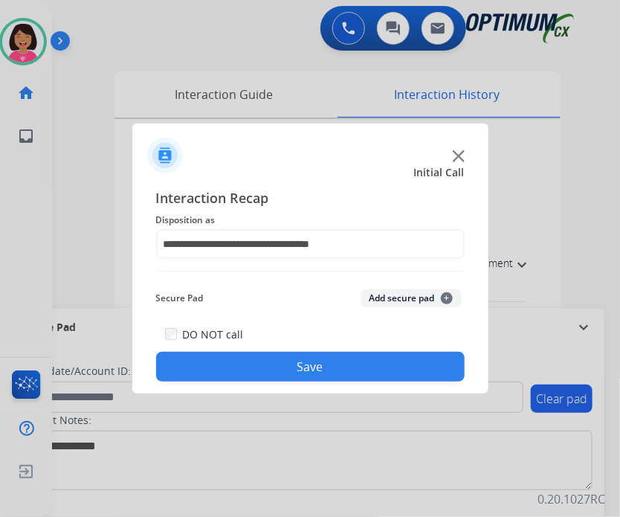
click at [285, 356] on button "Save" at bounding box center [310, 367] width 309 height 30
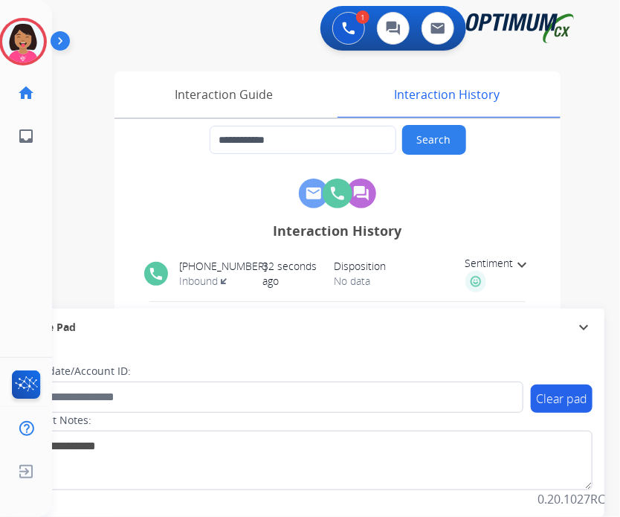
click at [456, 137] on img at bounding box center [454, 141] width 11 height 11
click at [281, 106] on div "Interaction Guide" at bounding box center [224, 94] width 219 height 46
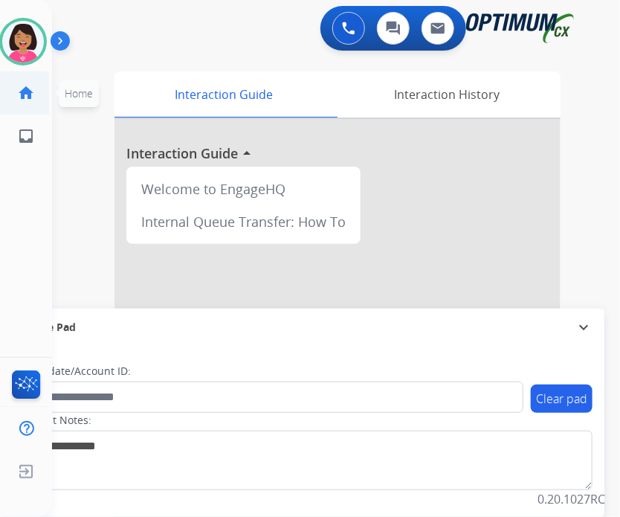
click at [19, 100] on mat-icon "home" at bounding box center [26, 93] width 18 height 18
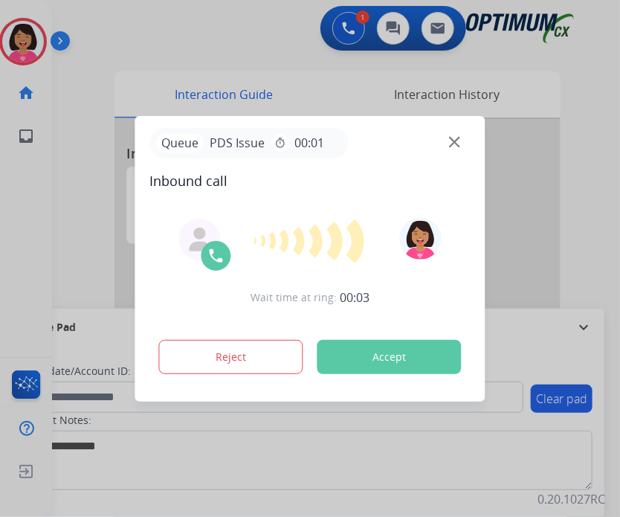
click at [458, 138] on img at bounding box center [454, 141] width 11 height 11
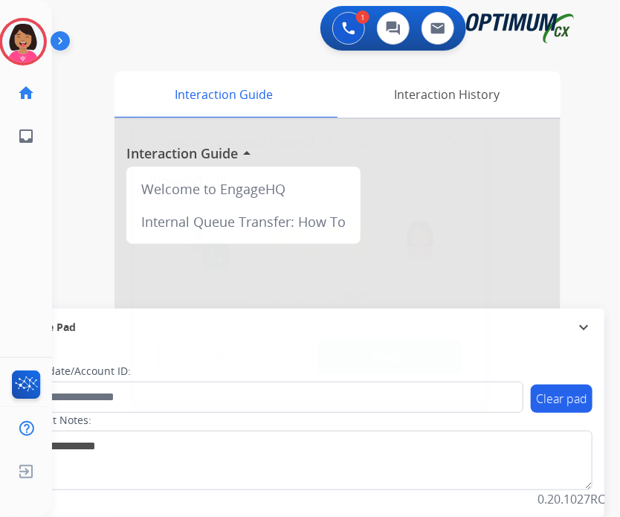
click at [466, 145] on div "Queue CDA Initial General timer 00:01" at bounding box center [310, 143] width 320 height 30
click at [456, 143] on img at bounding box center [454, 141] width 11 height 11
click at [452, 141] on img at bounding box center [454, 141] width 11 height 11
click at [454, 144] on img at bounding box center [454, 141] width 11 height 11
click at [452, 143] on img at bounding box center [454, 141] width 11 height 11
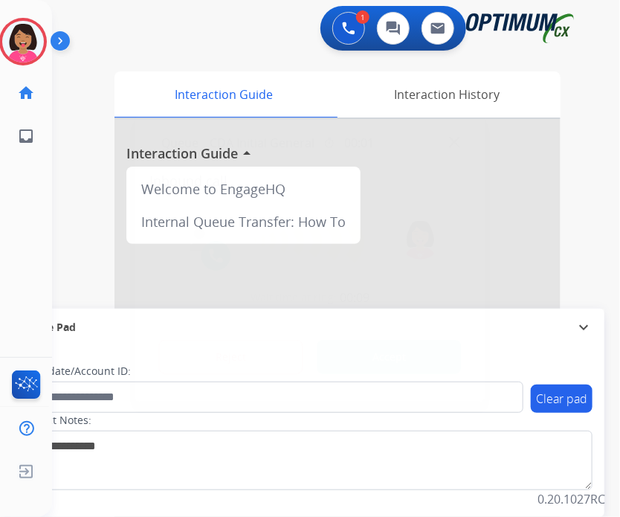
click at [452, 143] on img at bounding box center [454, 141] width 11 height 11
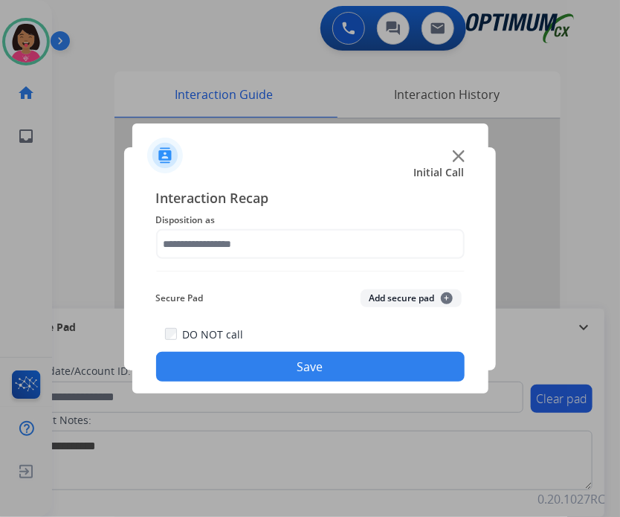
click at [456, 157] on img at bounding box center [459, 156] width 12 height 12
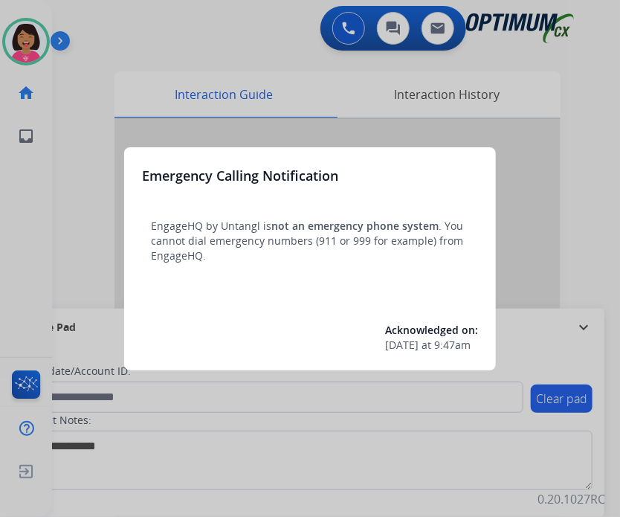
click at [20, 264] on div at bounding box center [310, 258] width 620 height 517
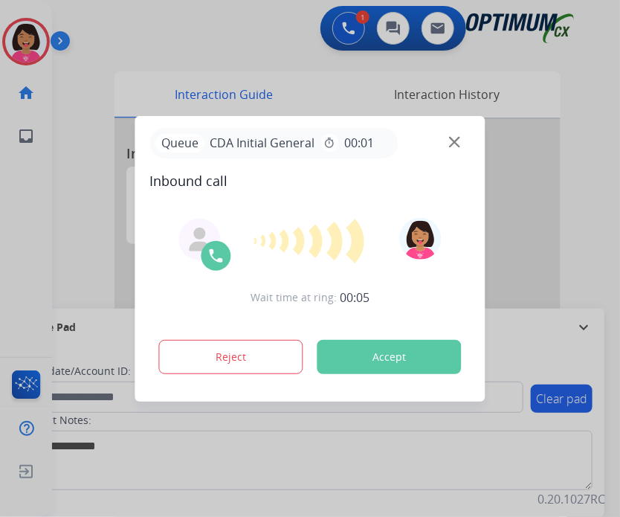
click at [452, 139] on img at bounding box center [454, 141] width 11 height 11
click at [453, 132] on div "Queue CDA Renewal Status timer 00:01" at bounding box center [310, 143] width 320 height 30
click at [453, 142] on img at bounding box center [454, 141] width 11 height 11
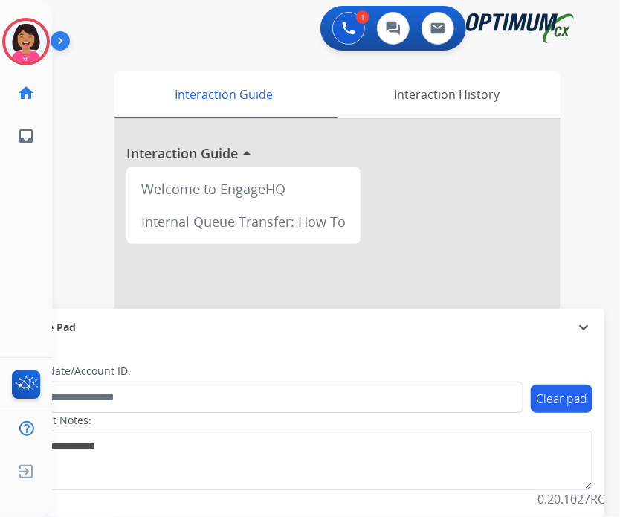
click at [453, 142] on div at bounding box center [338, 396] width 446 height 555
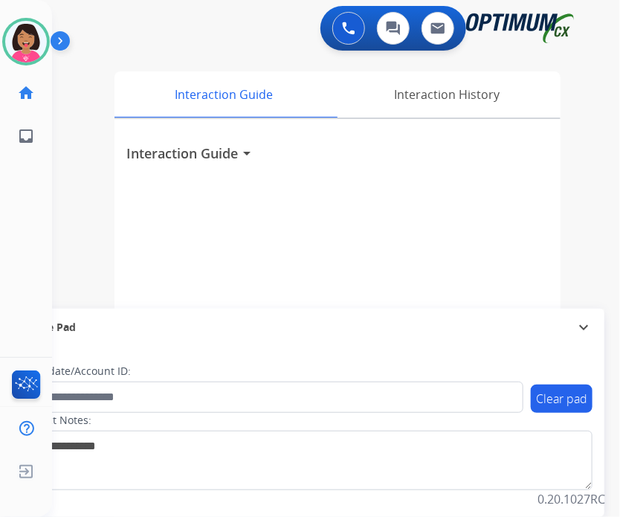
click at [453, 142] on div "Interaction Guide arrow_drop_down" at bounding box center [337, 147] width 422 height 33
click at [6, 216] on div "Del Available Edit Avatar Agent: Del Routing Profile: OCX Training home Home Ho…" at bounding box center [26, 258] width 52 height 517
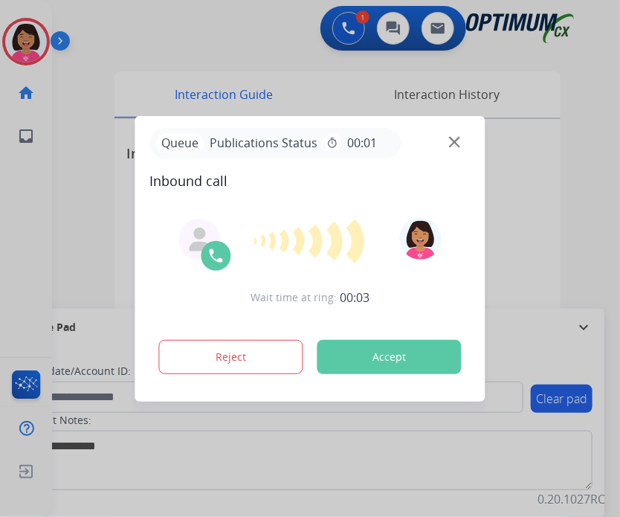
click at [453, 138] on img at bounding box center [454, 141] width 11 height 11
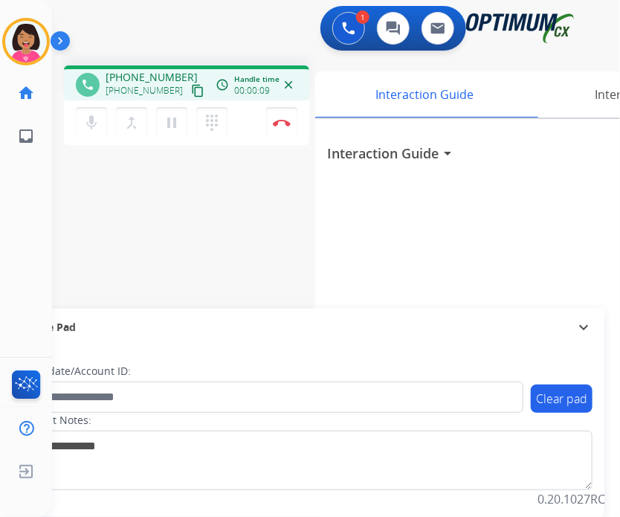
click at [191, 88] on mat-icon "content_copy" at bounding box center [197, 90] width 13 height 13
click at [84, 124] on mat-icon "mic" at bounding box center [92, 123] width 18 height 18
drag, startPoint x: 92, startPoint y: 125, endPoint x: 24, endPoint y: 121, distance: 68.5
click at [24, 121] on div "Outbound call Quit Outbound call Quit Schedule interaction + Add to my list Cus…" at bounding box center [310, 258] width 620 height 517
click at [91, 126] on mat-icon "mic_off" at bounding box center [92, 123] width 18 height 18
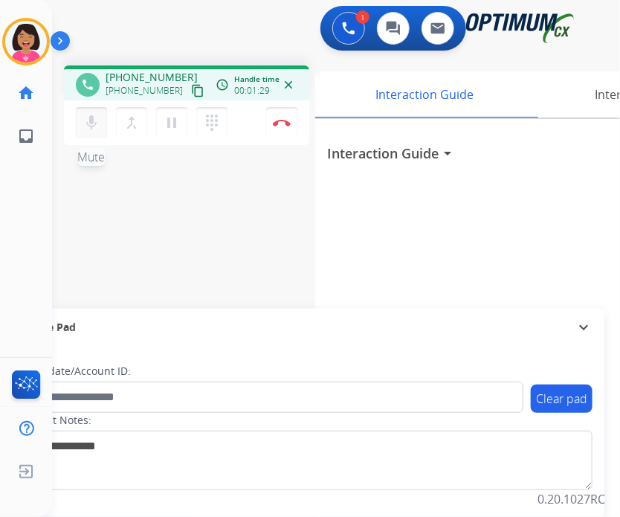
click at [97, 129] on mat-icon "mic" at bounding box center [92, 123] width 18 height 18
click at [97, 129] on mat-icon "mic_off" at bounding box center [92, 123] width 18 height 18
click at [86, 132] on button "mic Mute" at bounding box center [91, 122] width 31 height 31
click at [86, 132] on button "mic_off Mute" at bounding box center [91, 122] width 31 height 31
click at [80, 114] on button "mic Mute" at bounding box center [91, 122] width 31 height 31
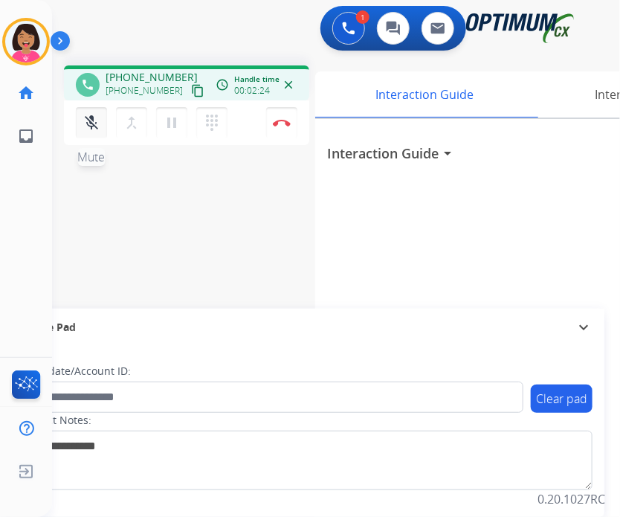
click at [85, 133] on button "mic_off Mute" at bounding box center [91, 122] width 31 height 31
click at [86, 134] on button "mic Mute" at bounding box center [91, 122] width 31 height 31
click at [84, 133] on button "mic Mute" at bounding box center [91, 122] width 31 height 31
click at [84, 133] on button "mic_off Mute" at bounding box center [91, 122] width 31 height 31
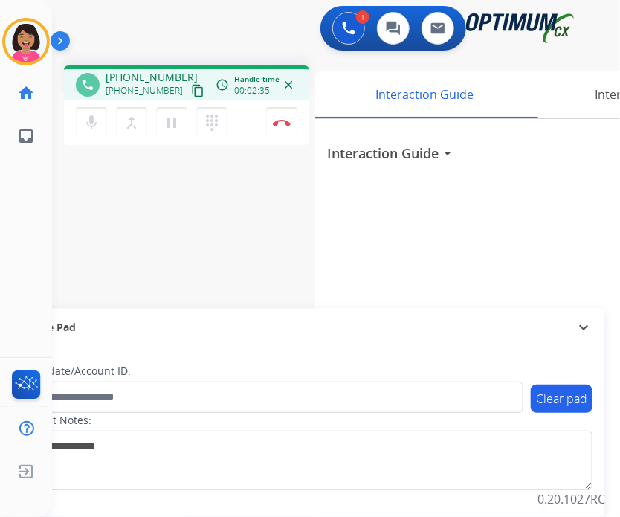
click at [189, 95] on button "content_copy" at bounding box center [198, 91] width 18 height 18
click at [88, 122] on mat-icon "mic" at bounding box center [92, 123] width 18 height 18
click at [86, 125] on mat-icon "mic_off" at bounding box center [92, 123] width 18 height 18
click at [101, 169] on div "phone +19732233487 +19732233487 content_copy access_time Call metrics Queue 00:…" at bounding box center [318, 364] width 532 height 620
click at [79, 217] on div "phone +19732233487 +19732233487 content_copy access_time Call metrics Queue 00:…" at bounding box center [318, 364] width 532 height 620
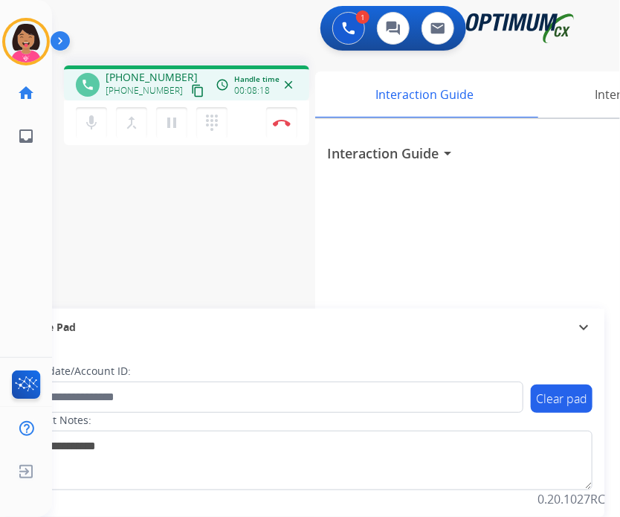
click at [85, 167] on div "phone +19732233487 +19732233487 content_copy access_time Call metrics Queue 00:…" at bounding box center [318, 364] width 532 height 620
click at [44, 193] on div "Del Busy Edit Avatar Agent: Del Routing Profile: OCX Training home Home Home in…" at bounding box center [26, 258] width 52 height 517
click at [289, 118] on button "Disconnect" at bounding box center [281, 122] width 31 height 31
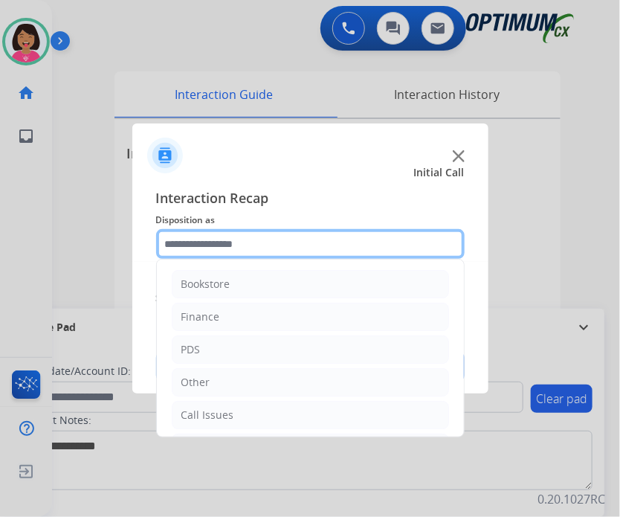
click at [399, 234] on input "text" at bounding box center [310, 244] width 309 height 30
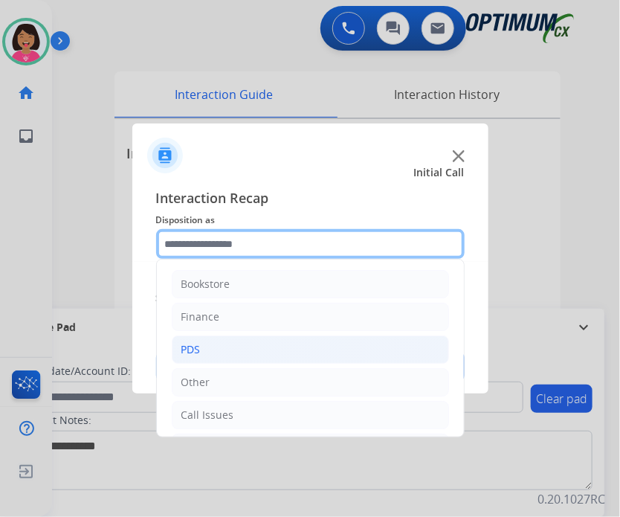
scroll to position [98, 0]
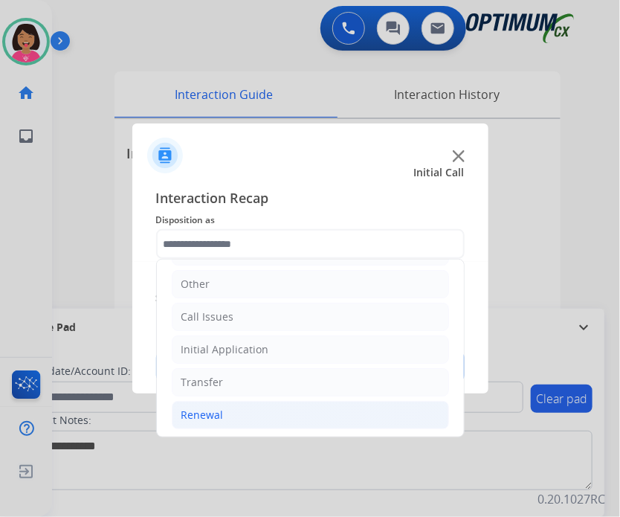
click at [297, 413] on li "Renewal" at bounding box center [310, 415] width 277 height 28
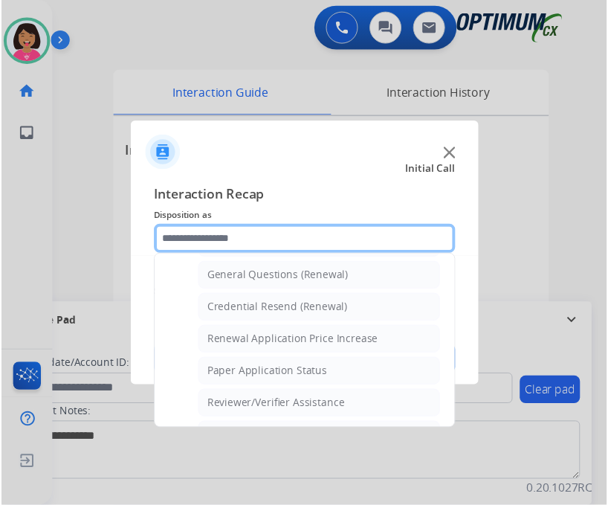
scroll to position [445, 0]
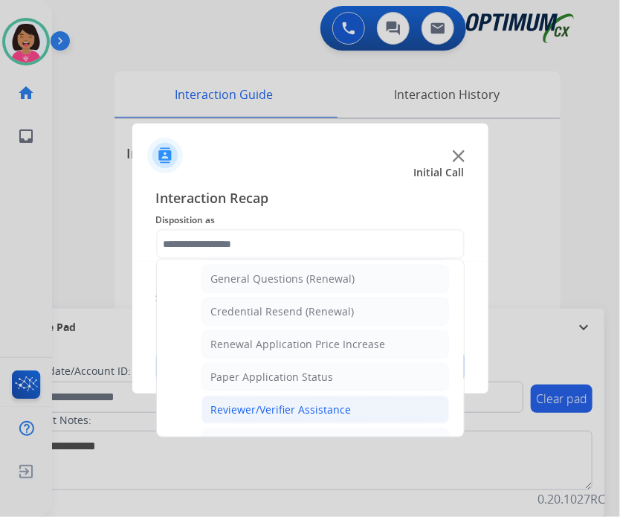
click at [320, 396] on li "Reviewer/Verifier Assistance" at bounding box center [326, 410] width 248 height 28
type input "**********"
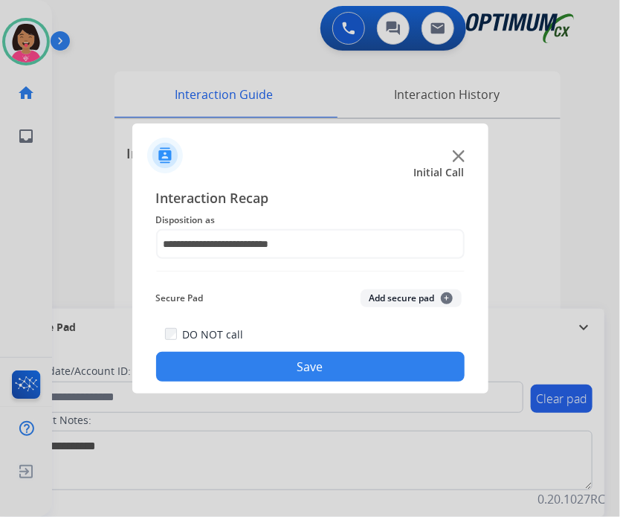
click at [315, 373] on button "Save" at bounding box center [310, 367] width 309 height 30
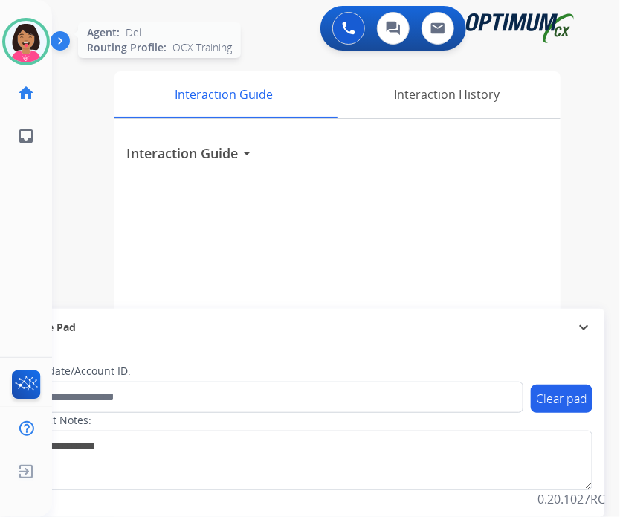
click at [10, 35] on img at bounding box center [26, 42] width 42 height 42
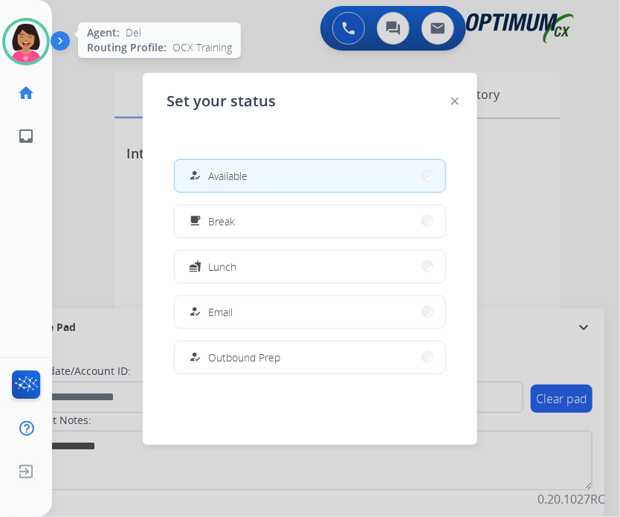
click at [42, 54] on img at bounding box center [26, 42] width 42 height 42
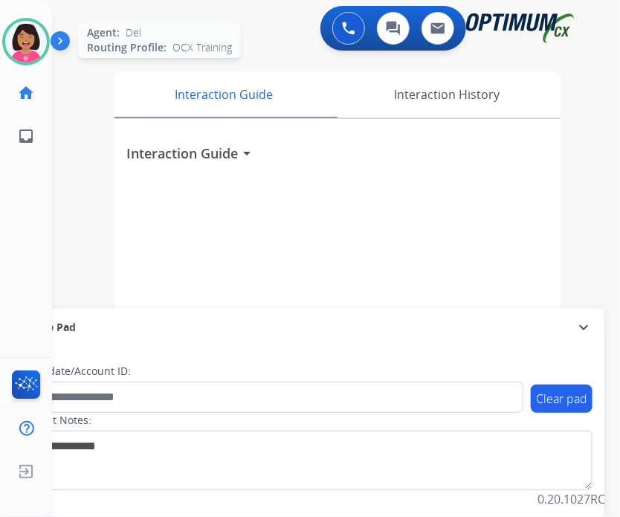
click at [26, 56] on img at bounding box center [26, 42] width 42 height 42
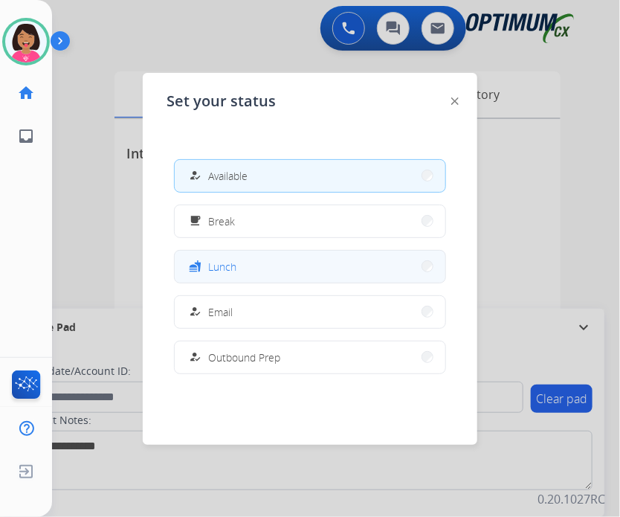
click at [345, 259] on button "fastfood Lunch" at bounding box center [310, 267] width 271 height 32
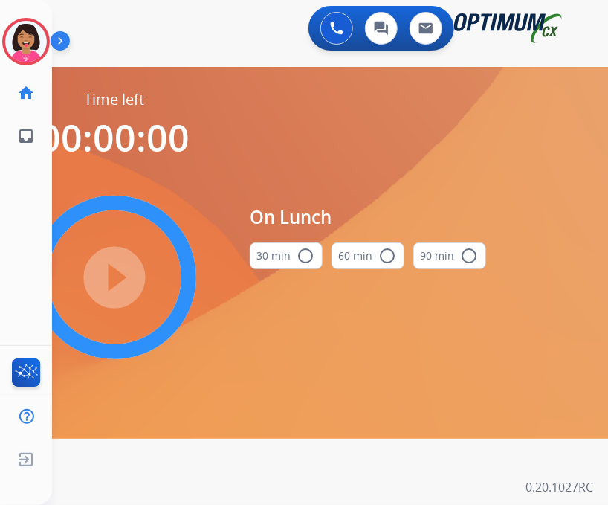
click at [300, 258] on mat-icon "radio_button_unchecked" at bounding box center [306, 256] width 18 height 18
click at [106, 268] on mat-icon "play_circle_filled" at bounding box center [115, 277] width 18 height 18
